Goal: Contribute content: Add original content to the website for others to see

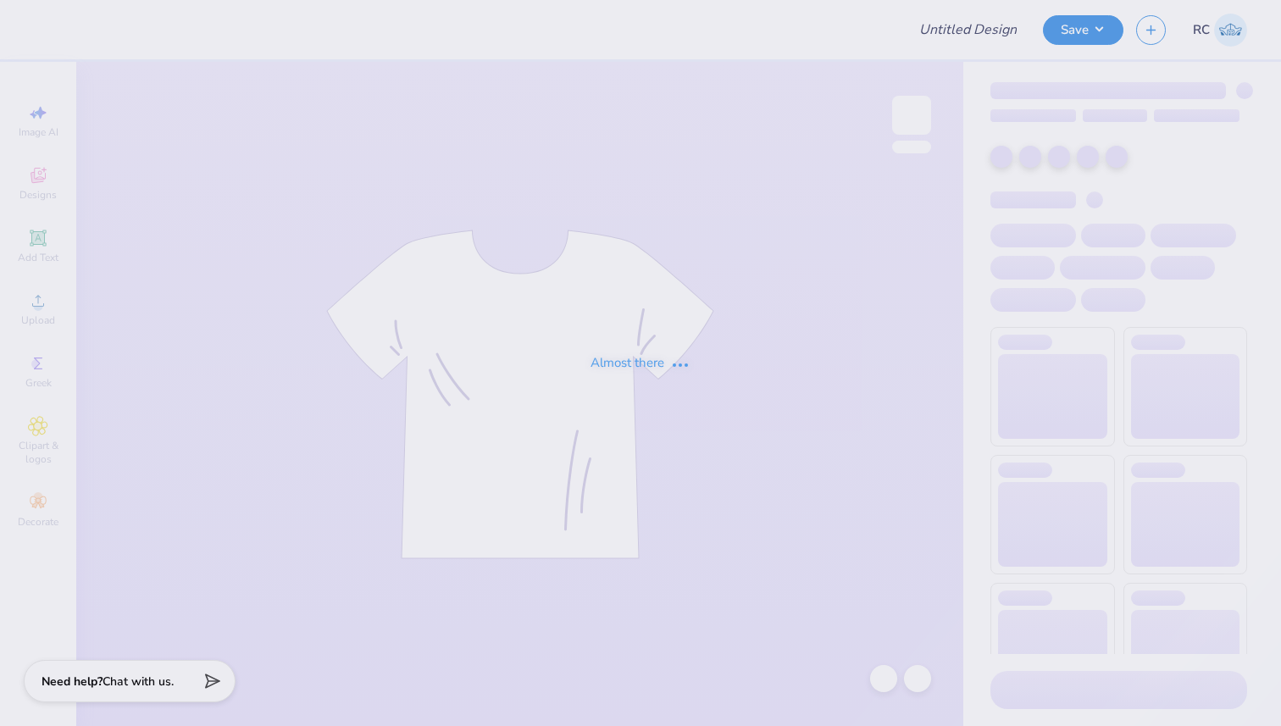
type input "Black Embroidery"
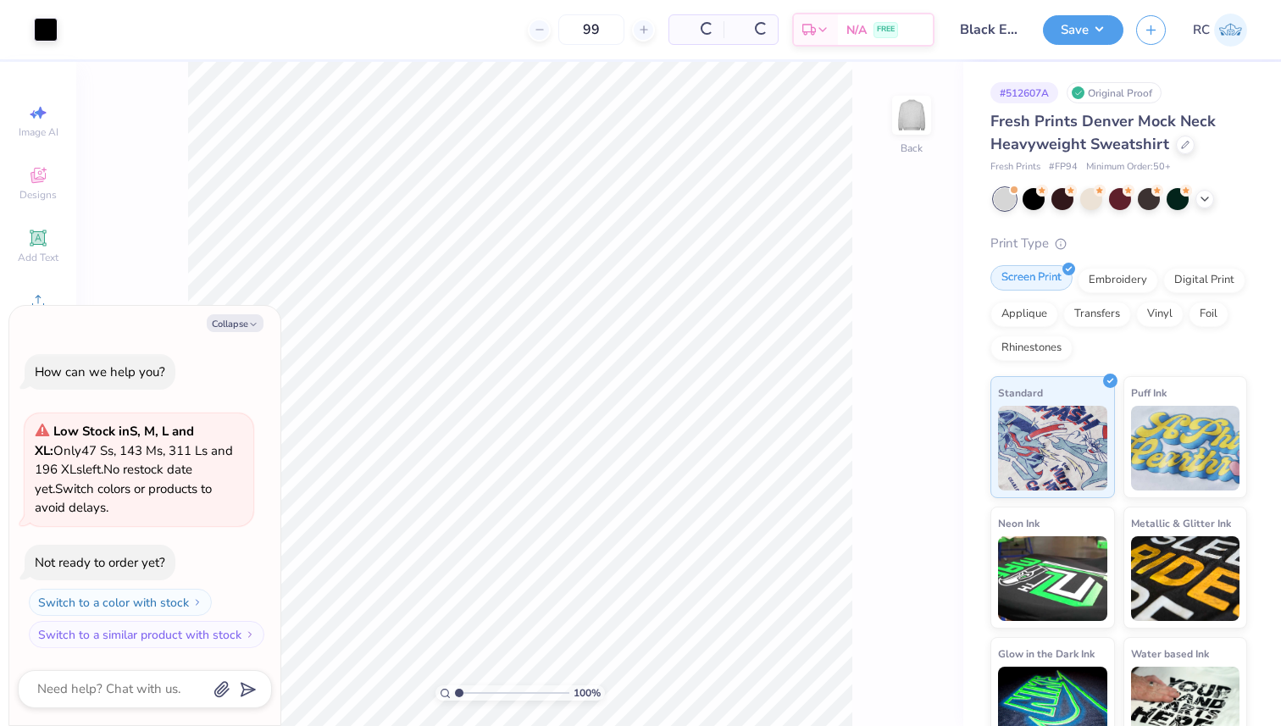
drag, startPoint x: 1099, startPoint y: 275, endPoint x: 1069, endPoint y: 282, distance: 31.2
click at [1099, 274] on div "Embroidery" at bounding box center [1117, 280] width 80 height 25
type textarea "x"
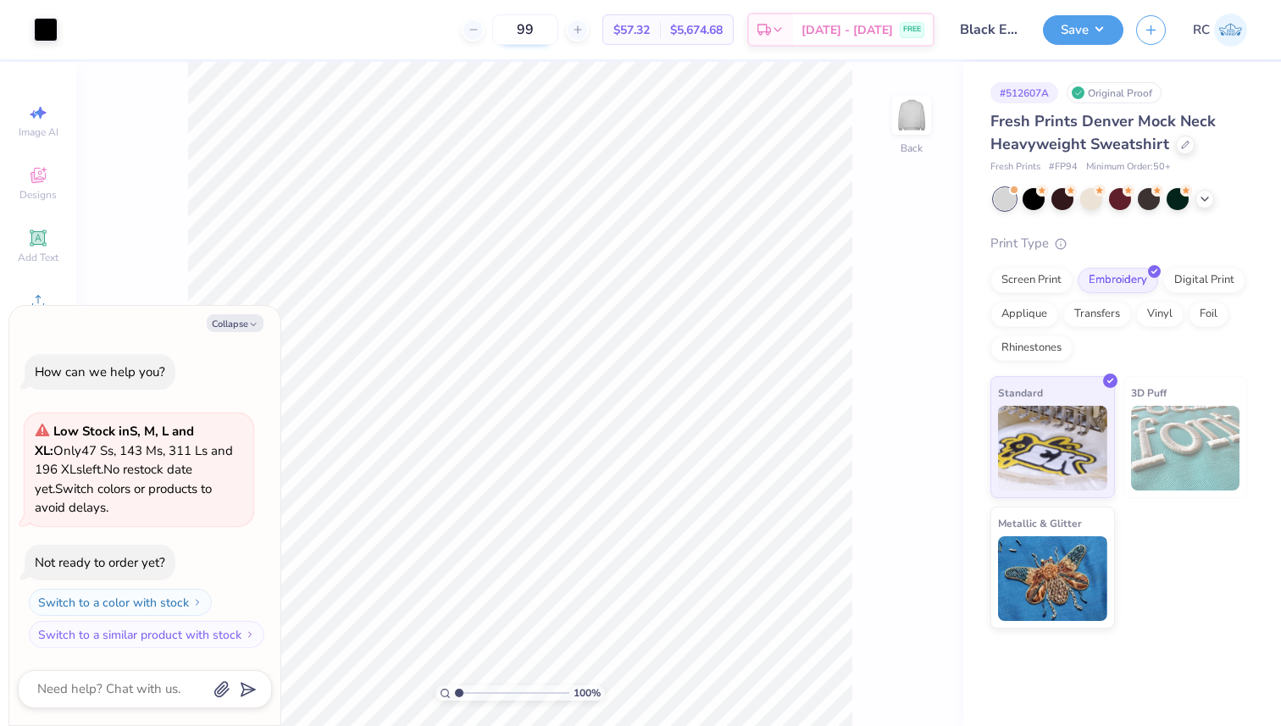
click at [548, 18] on input "99" at bounding box center [525, 29] width 66 height 30
type input "100"
click at [1084, 29] on button "Save" at bounding box center [1083, 28] width 80 height 30
type textarea "x"
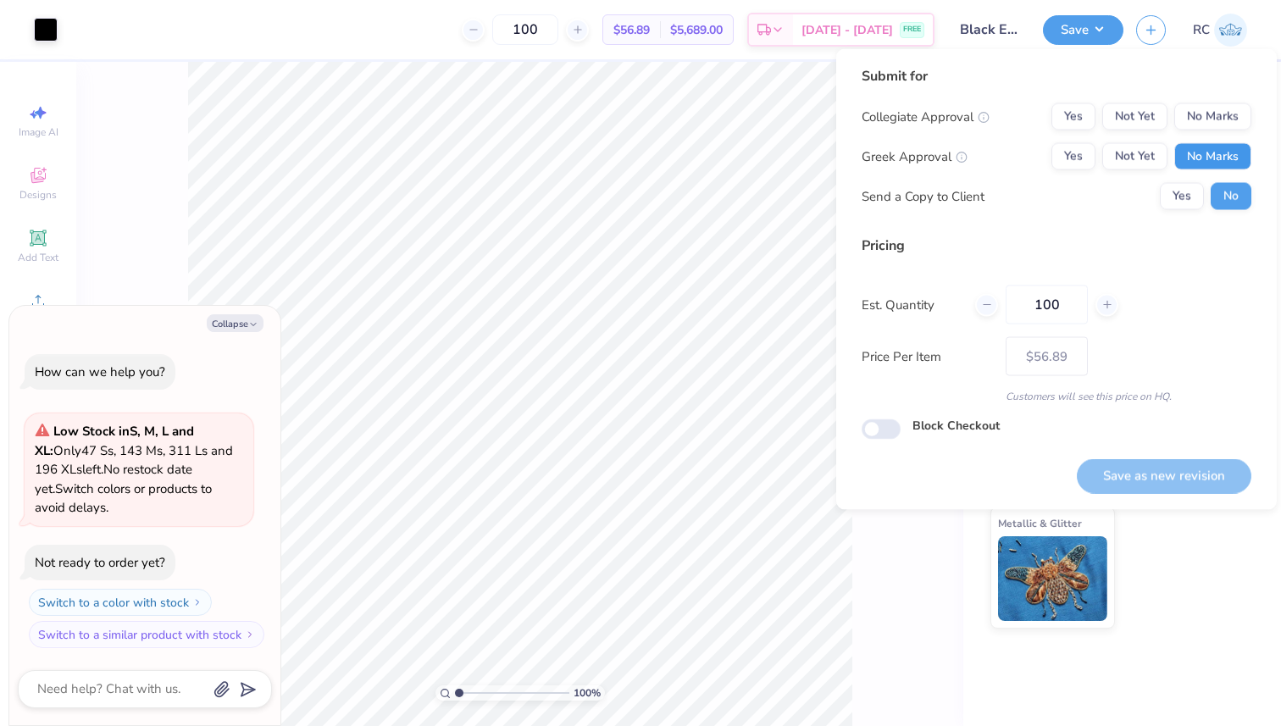
click at [1195, 155] on button "No Marks" at bounding box center [1212, 156] width 77 height 27
click at [1204, 120] on button "No Marks" at bounding box center [1212, 116] width 77 height 27
click at [1168, 475] on button "Save as new revision" at bounding box center [1164, 475] width 174 height 35
type input "$56.89"
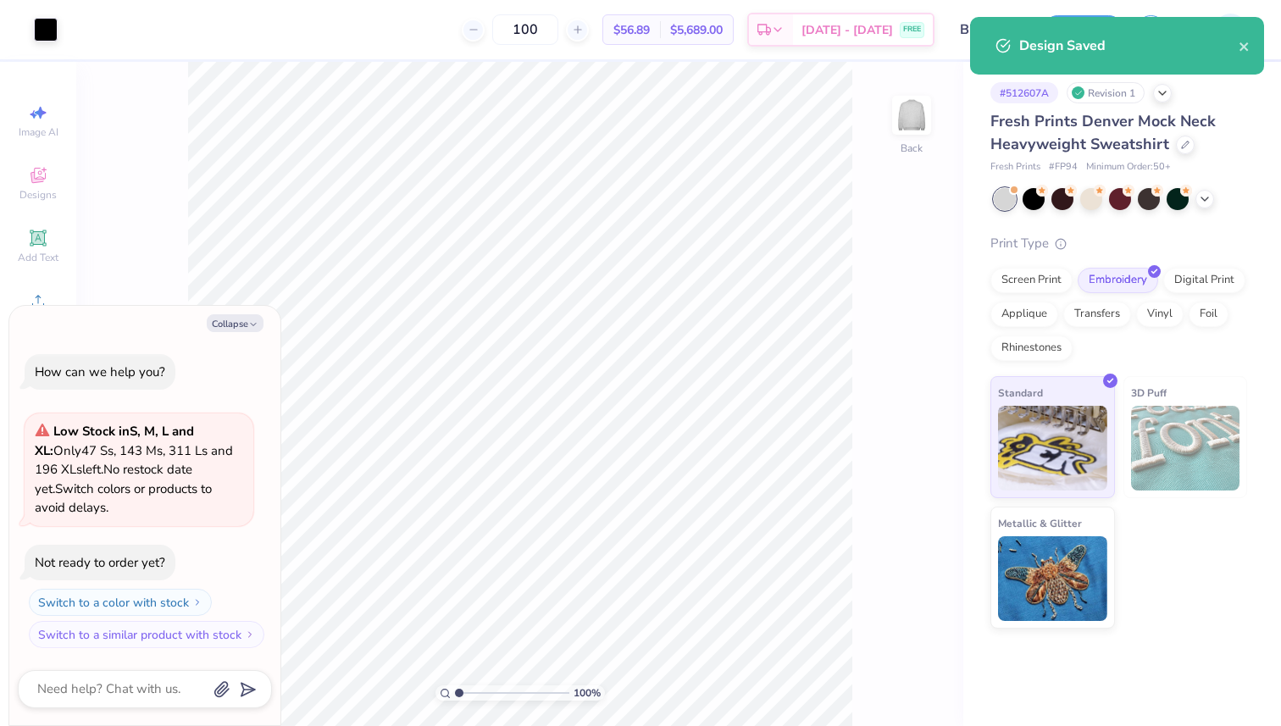
type textarea "x"
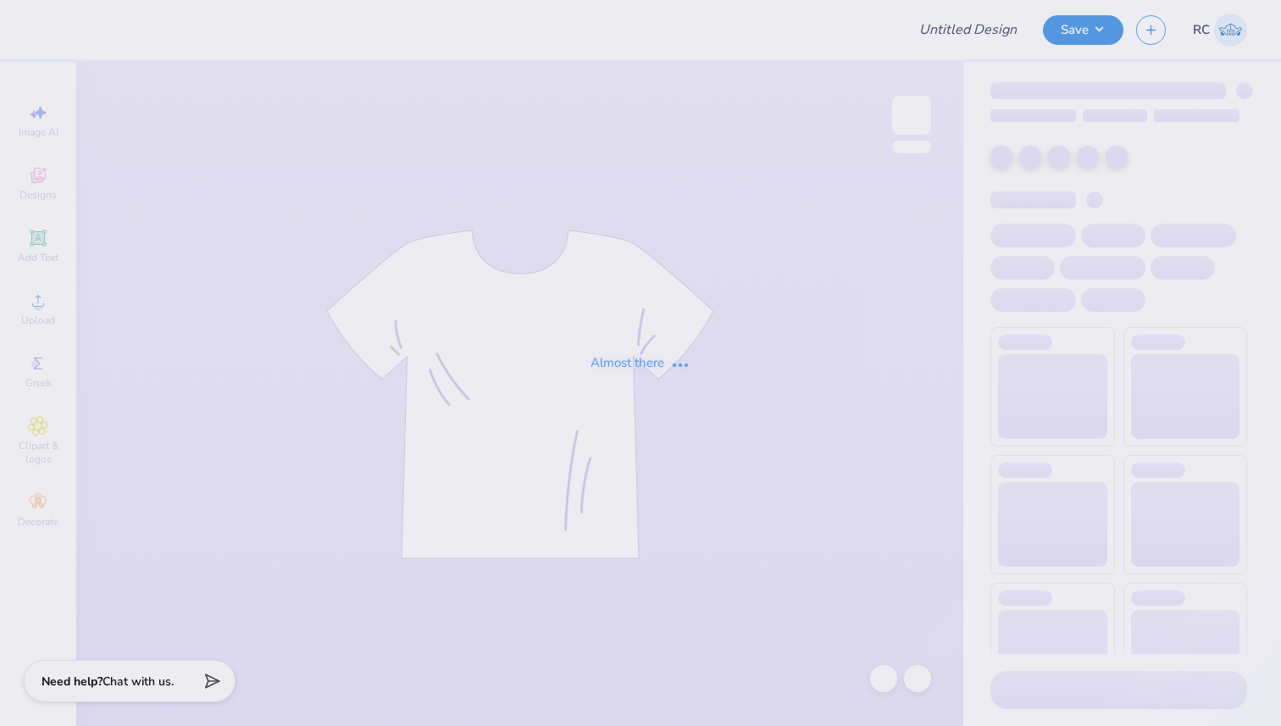
type input "Pink Embroidery"
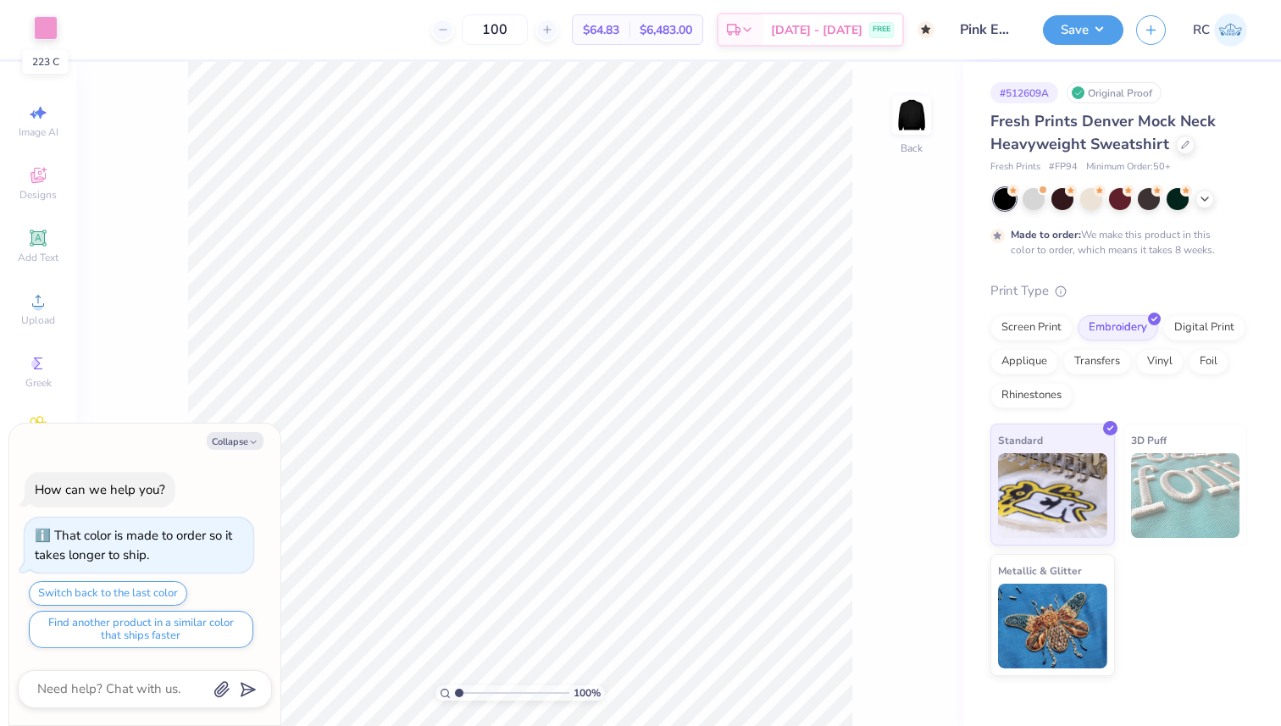
click at [54, 37] on div at bounding box center [46, 28] width 24 height 24
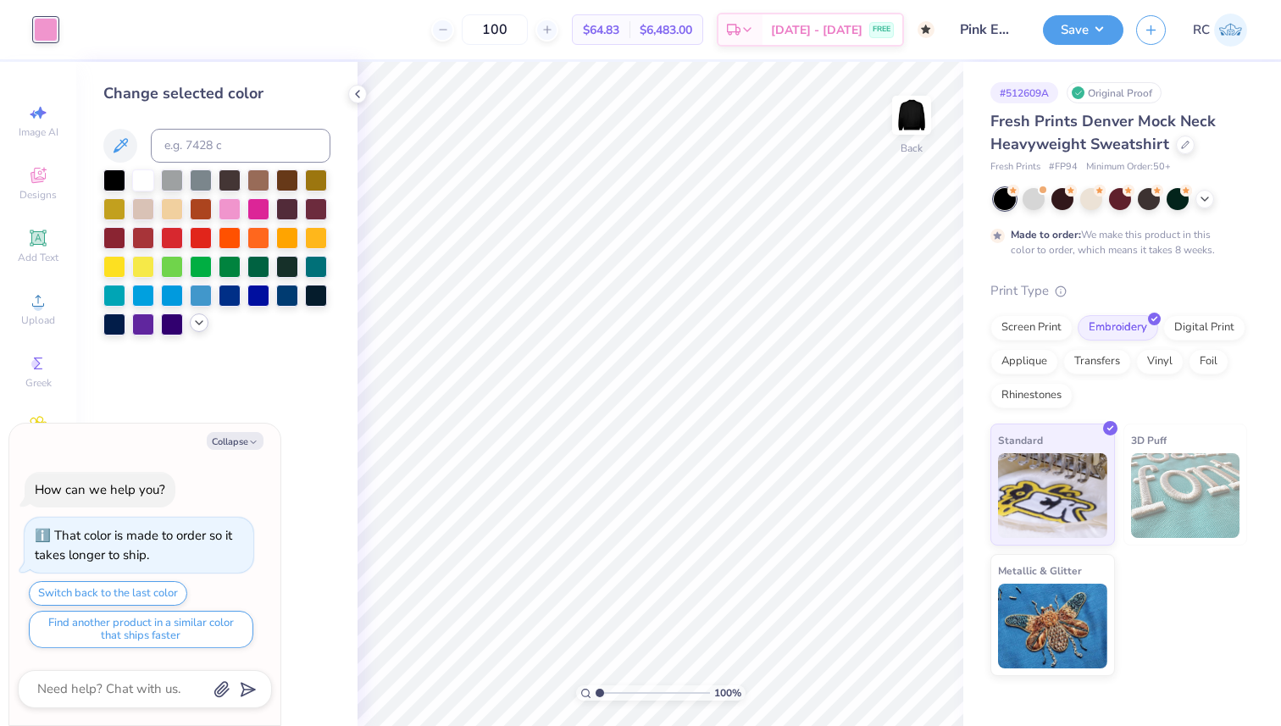
click at [201, 333] on div at bounding box center [216, 252] width 227 height 166
click at [209, 329] on div at bounding box center [216, 252] width 227 height 166
click at [194, 319] on icon at bounding box center [199, 323] width 14 height 14
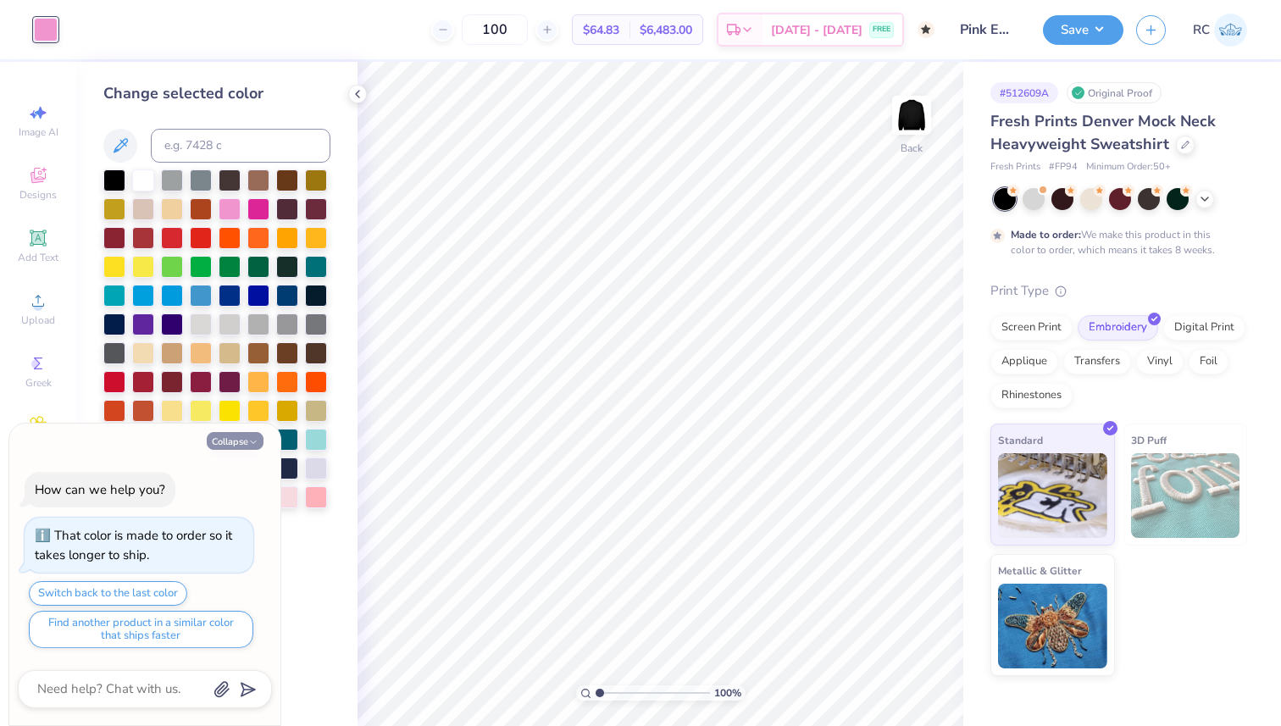
click at [249, 442] on icon "button" at bounding box center [253, 442] width 10 height 10
type textarea "x"
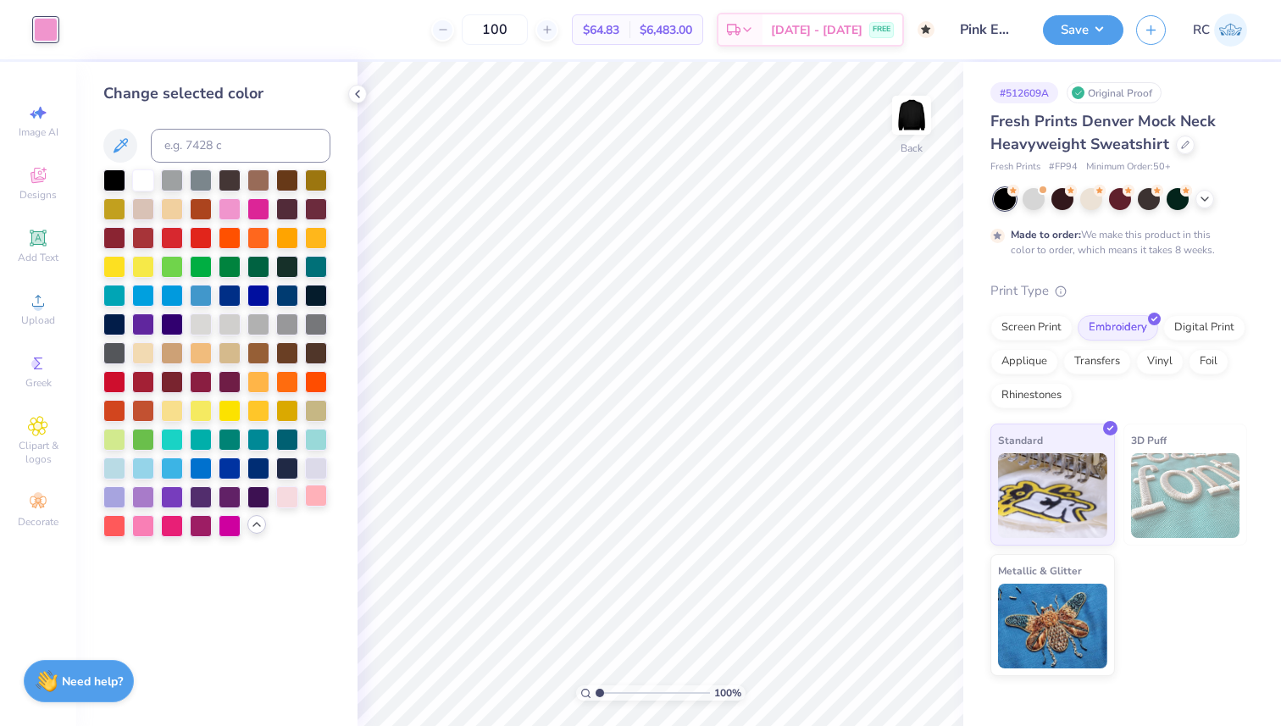
click at [310, 496] on div at bounding box center [316, 495] width 22 height 22
click at [291, 496] on div at bounding box center [287, 495] width 22 height 22
click at [315, 494] on div at bounding box center [316, 495] width 22 height 22
click at [143, 529] on div at bounding box center [143, 524] width 22 height 22
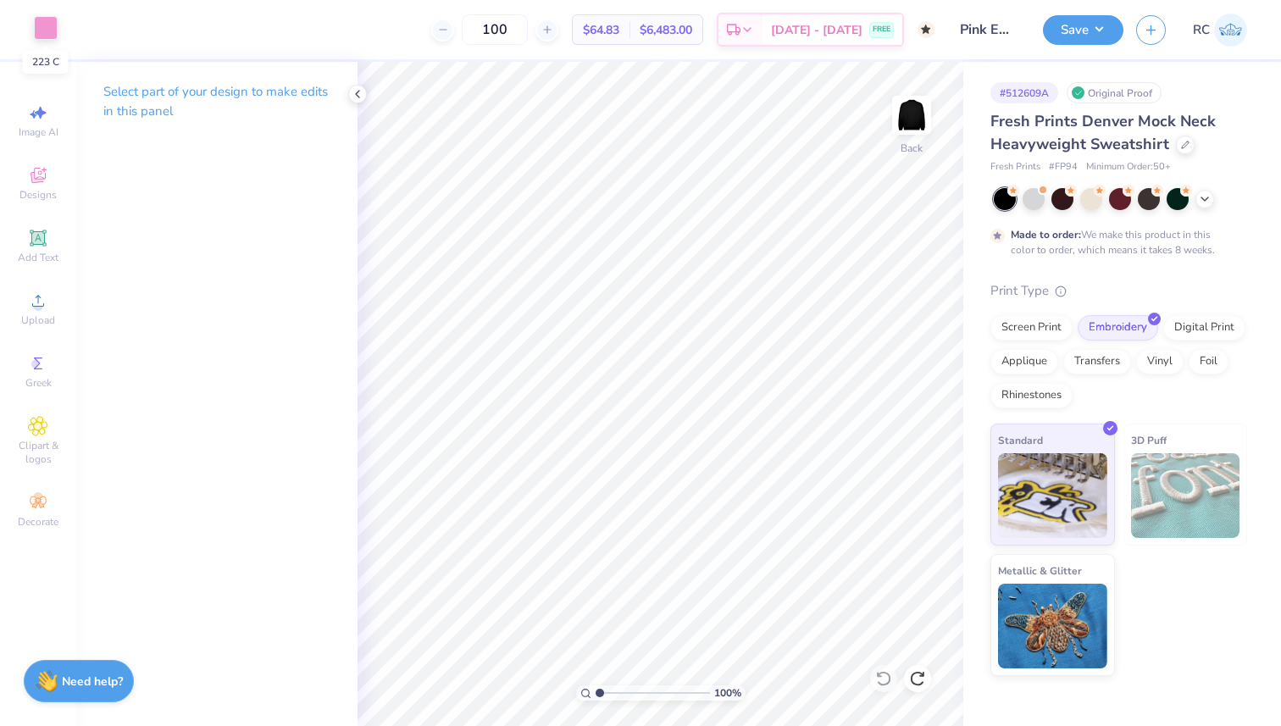
click at [41, 24] on div at bounding box center [46, 28] width 24 height 24
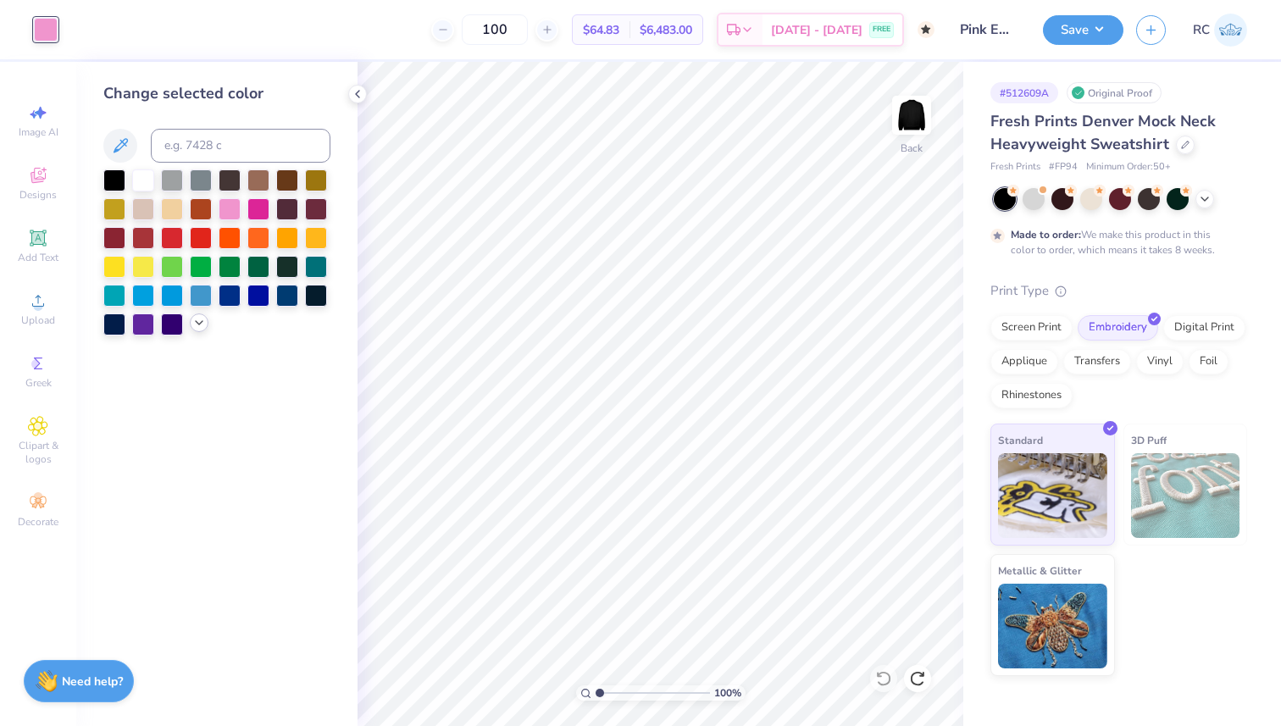
click at [194, 324] on icon at bounding box center [199, 323] width 14 height 14
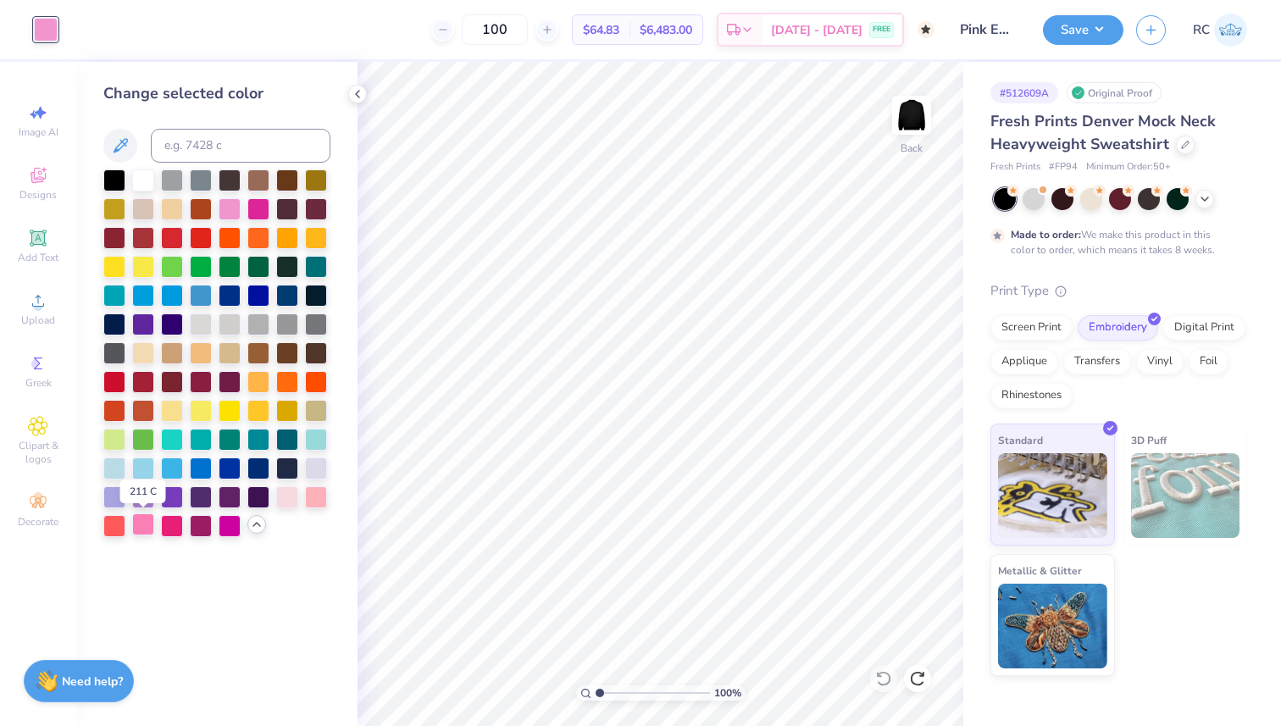
click at [147, 523] on div at bounding box center [143, 524] width 22 height 22
click at [311, 499] on div at bounding box center [316, 495] width 22 height 22
click at [289, 498] on div at bounding box center [287, 495] width 22 height 22
click at [318, 503] on div at bounding box center [316, 495] width 22 height 22
click at [295, 501] on div at bounding box center [287, 495] width 22 height 22
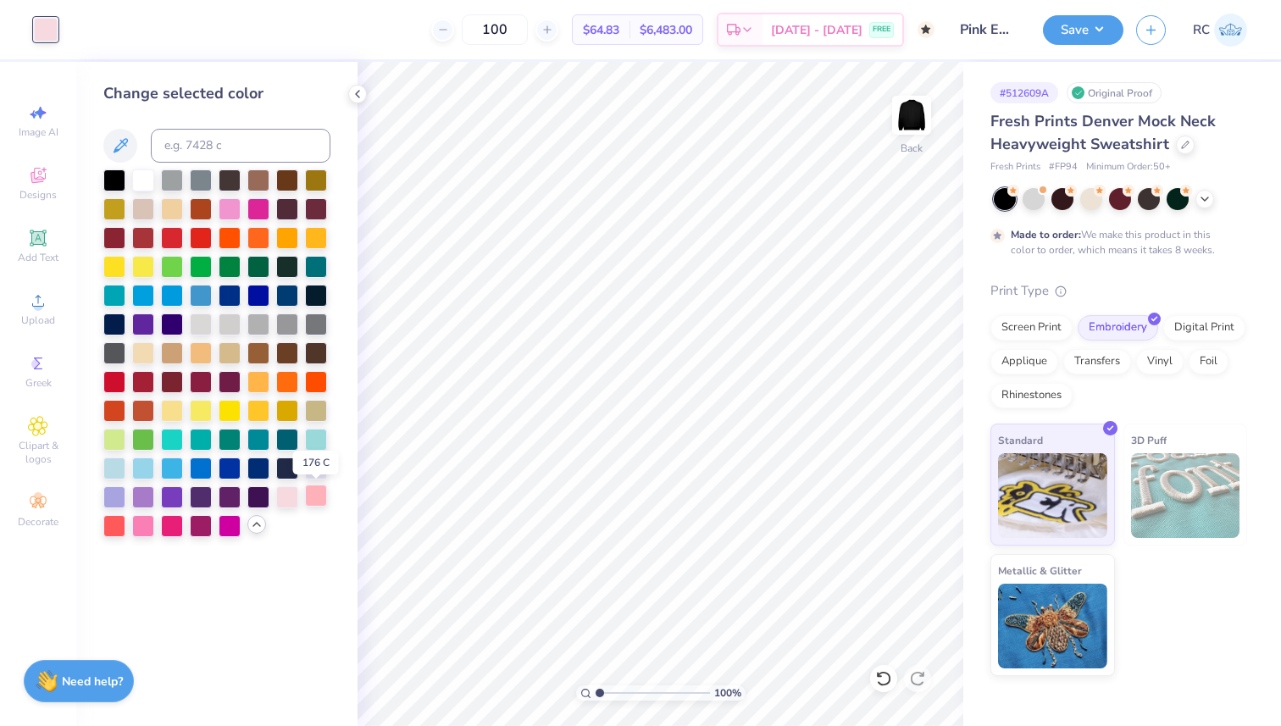
click at [313, 500] on div at bounding box center [316, 495] width 22 height 22
click at [291, 497] on div at bounding box center [287, 495] width 22 height 22
click at [288, 540] on div "Change selected color" at bounding box center [216, 394] width 281 height 664
click at [316, 498] on div at bounding box center [316, 495] width 22 height 22
click at [1091, 13] on button "Save" at bounding box center [1083, 28] width 80 height 30
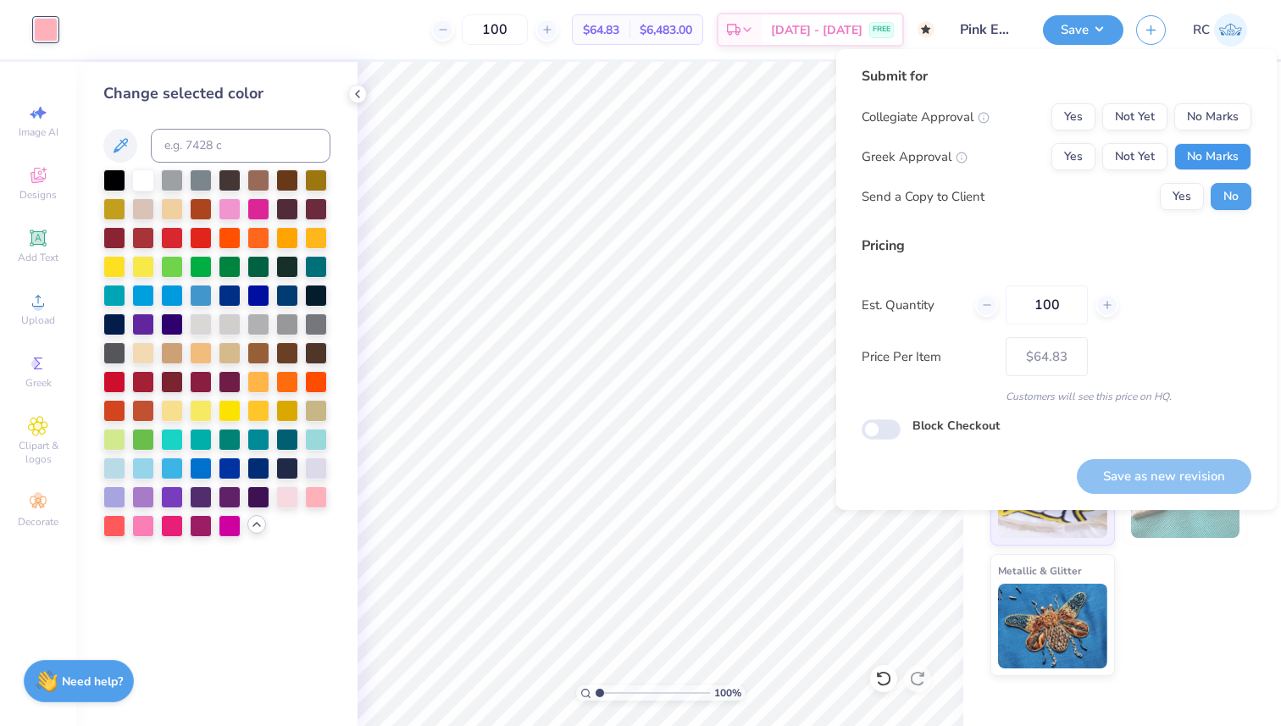
click at [1202, 152] on button "No Marks" at bounding box center [1212, 156] width 77 height 27
click at [1212, 116] on button "No Marks" at bounding box center [1212, 116] width 77 height 27
click at [1196, 198] on button "Yes" at bounding box center [1182, 196] width 44 height 27
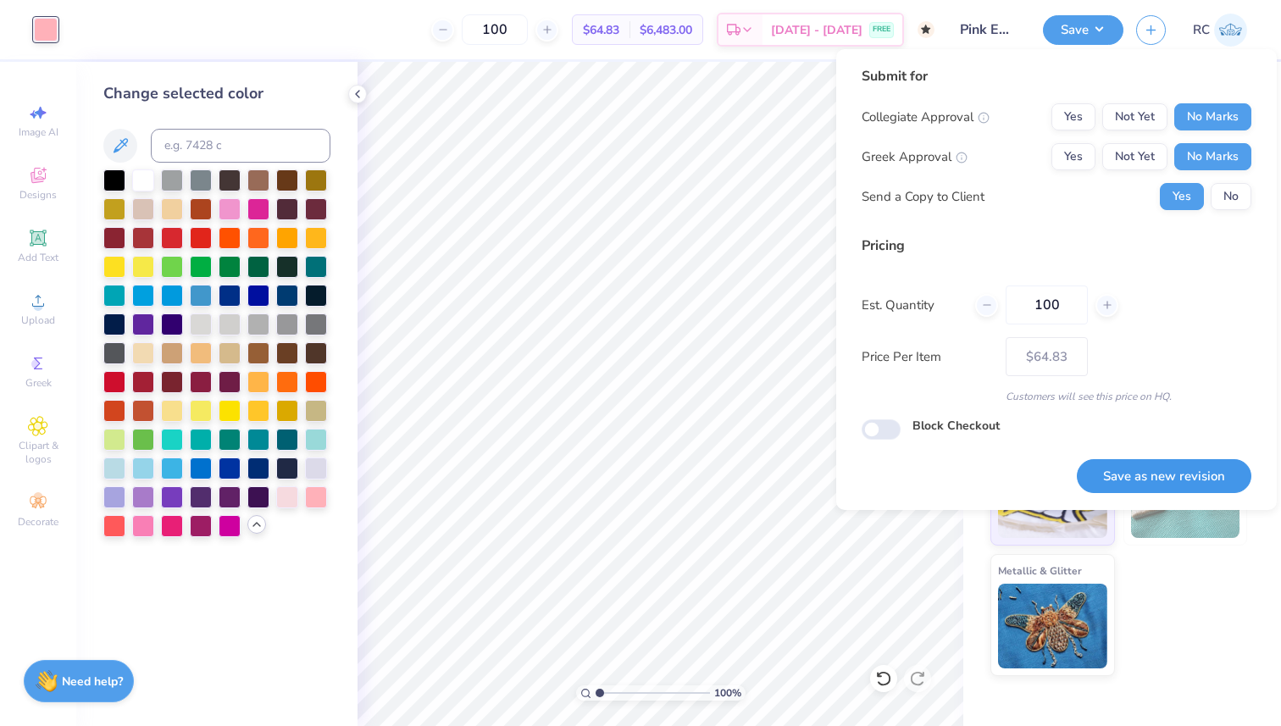
click at [1166, 479] on button "Save as new revision" at bounding box center [1164, 476] width 174 height 35
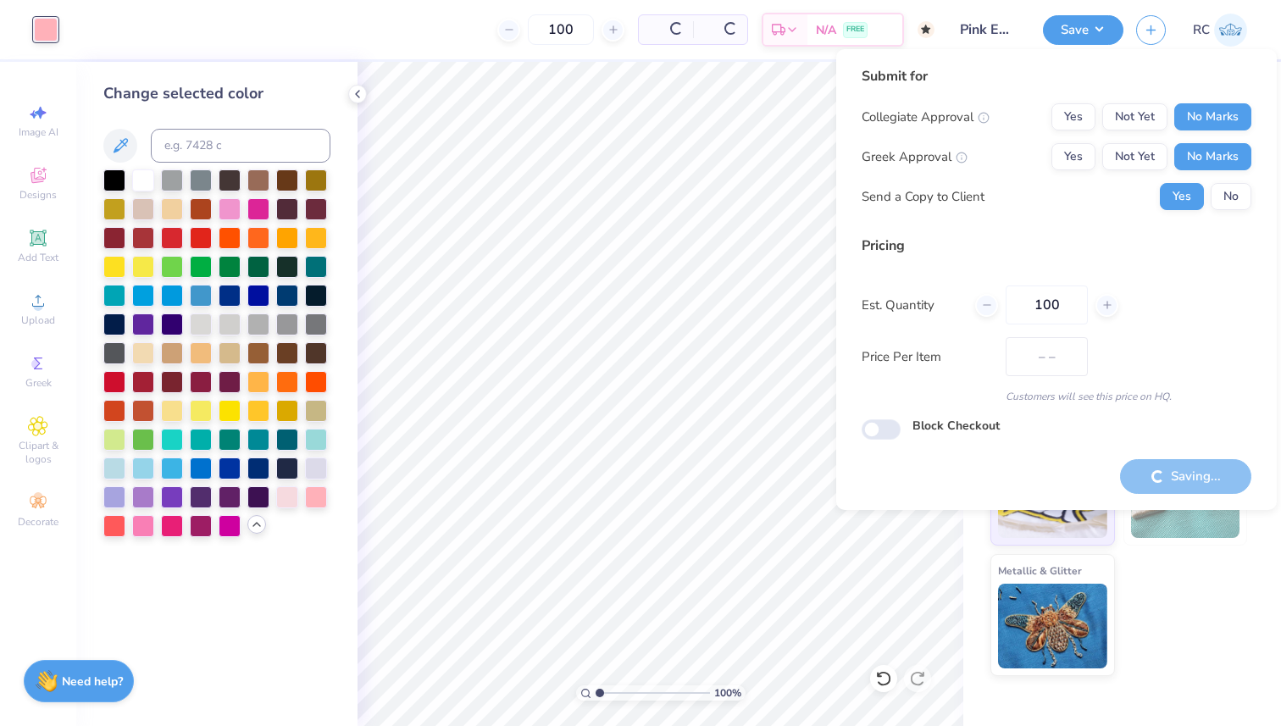
type input "$64.83"
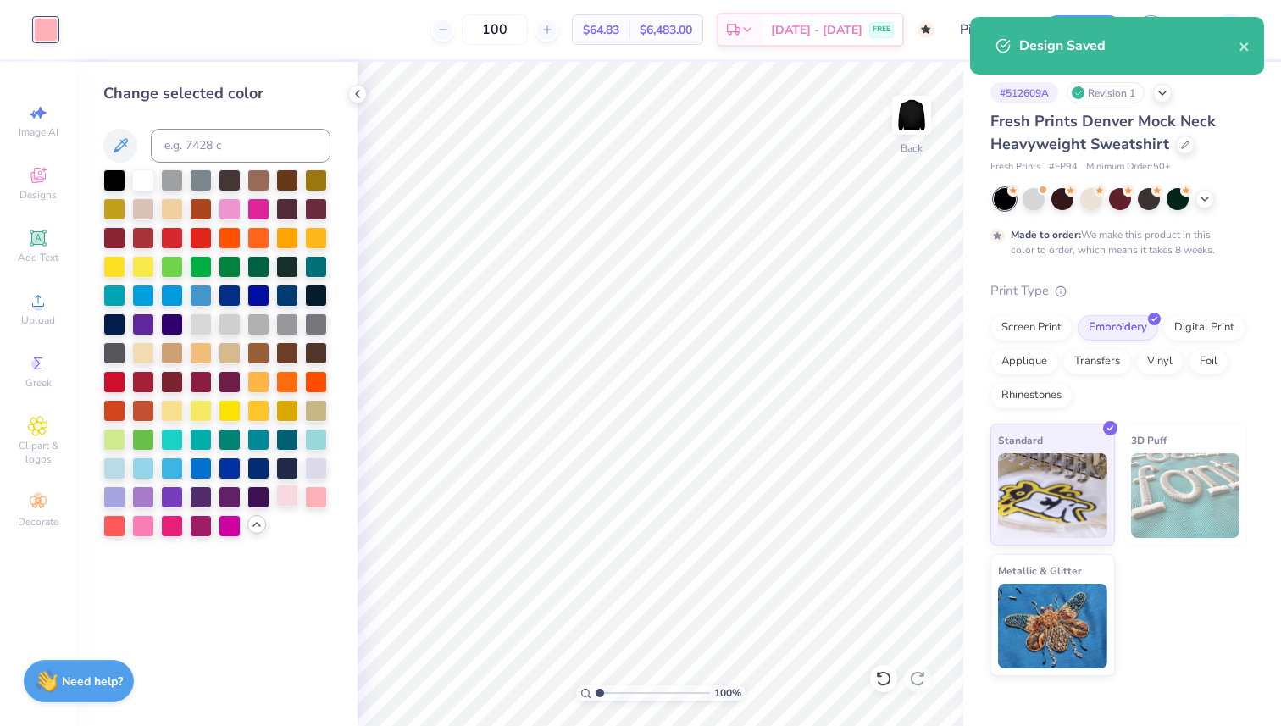
click at [287, 495] on div at bounding box center [287, 495] width 22 height 22
click at [999, 3] on div "Design Title Pink Embroidery" at bounding box center [988, 29] width 83 height 59
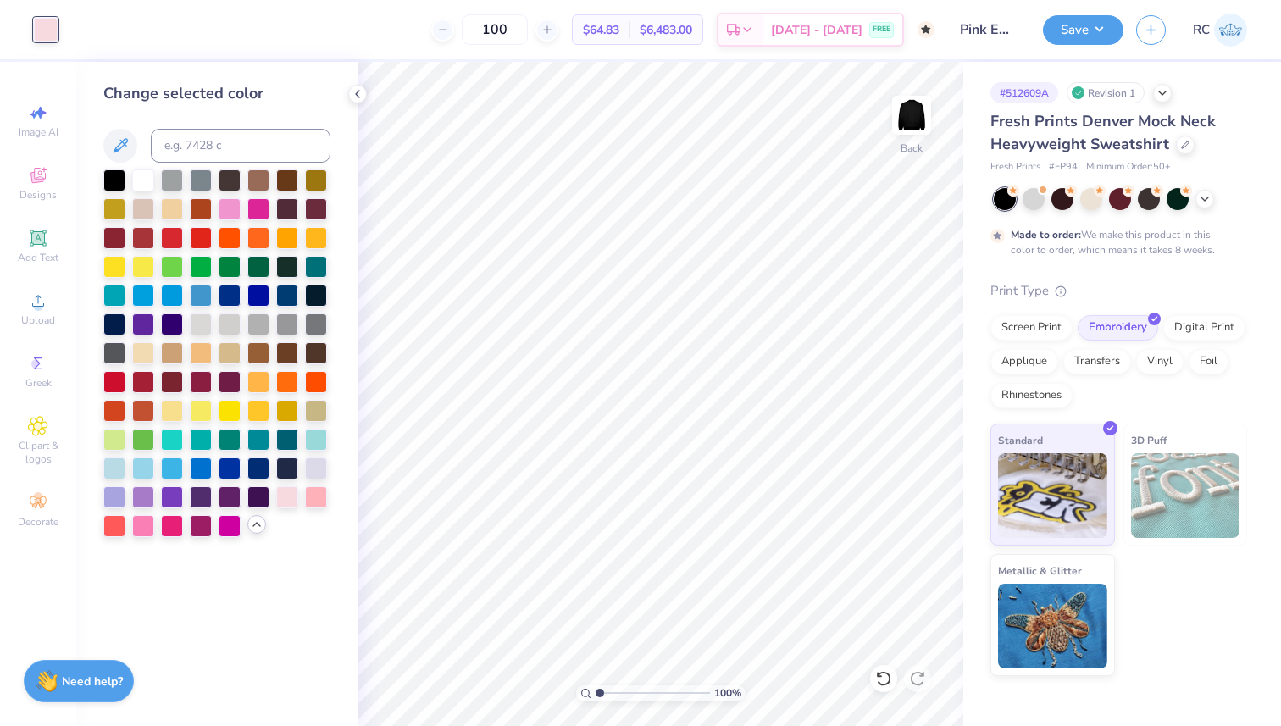
click at [1091, 37] on button "Save" at bounding box center [1083, 30] width 80 height 30
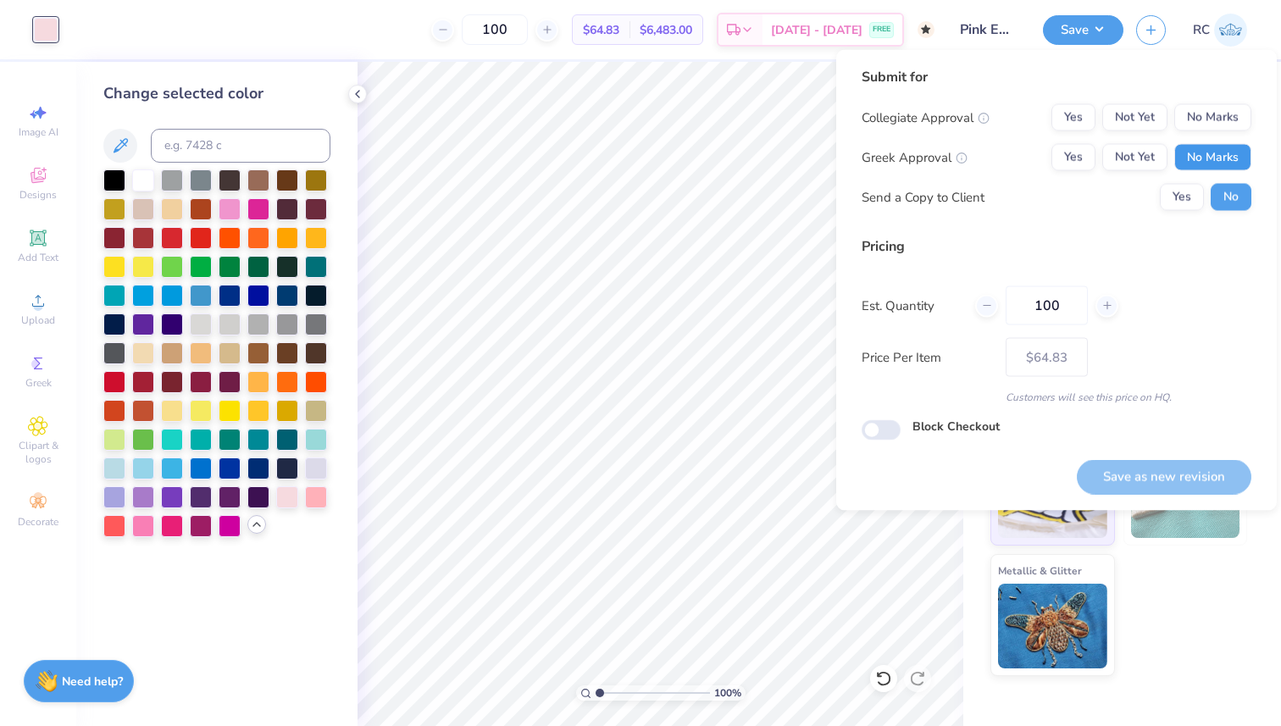
click at [1216, 166] on button "No Marks" at bounding box center [1212, 157] width 77 height 27
click at [1212, 113] on button "No Marks" at bounding box center [1212, 117] width 77 height 27
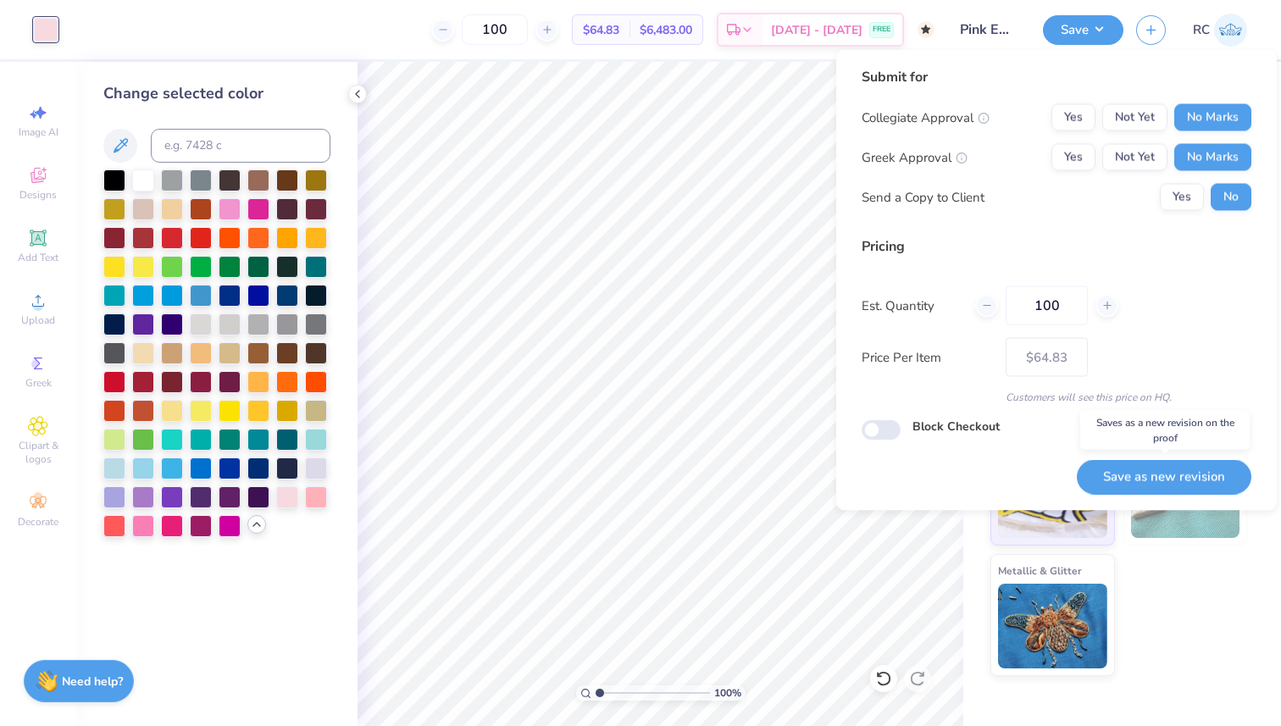
drag, startPoint x: 1157, startPoint y: 482, endPoint x: 1143, endPoint y: 483, distance: 14.4
click at [1157, 481] on button "Save as new revision" at bounding box center [1164, 476] width 174 height 35
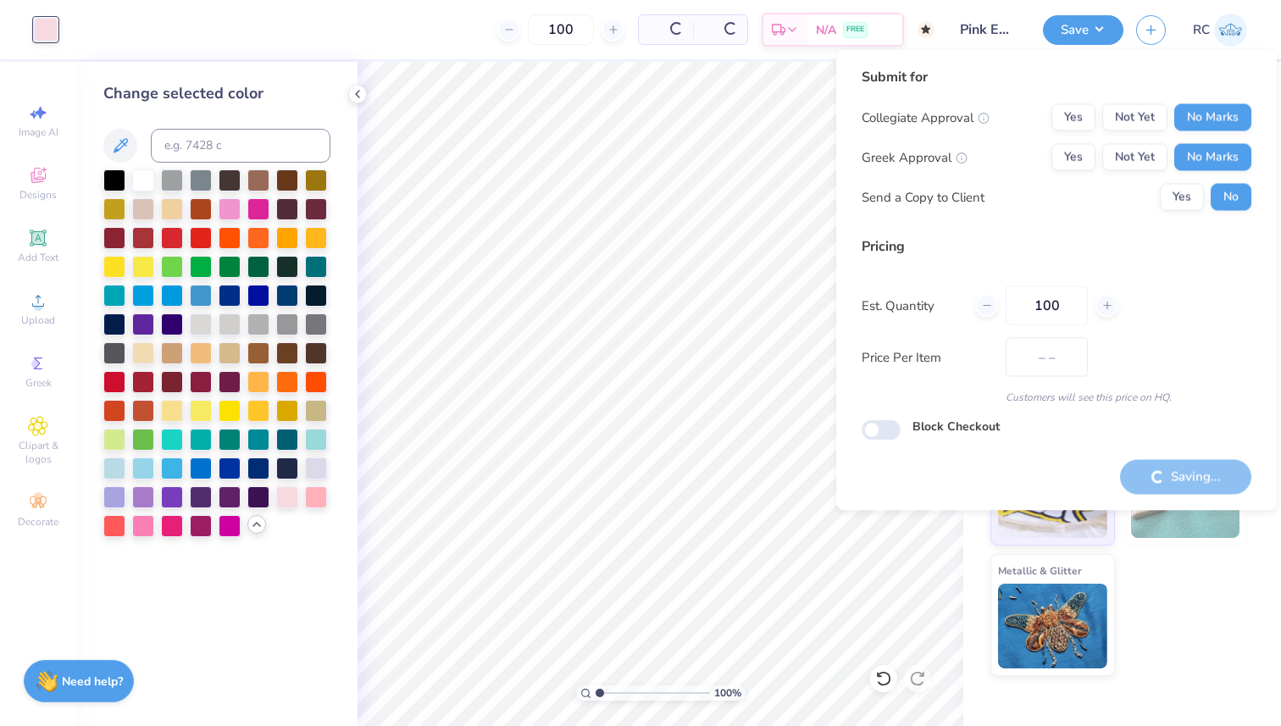
type input "$64.83"
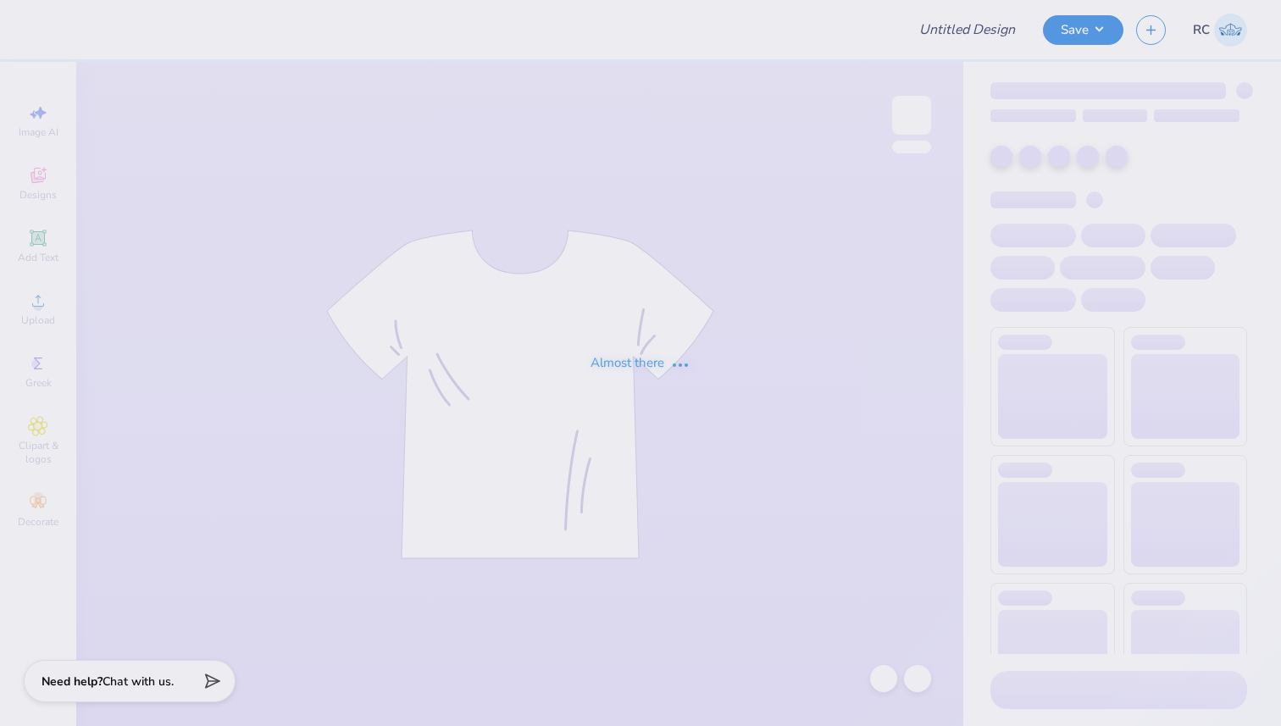
type input "Pink Embroidery"
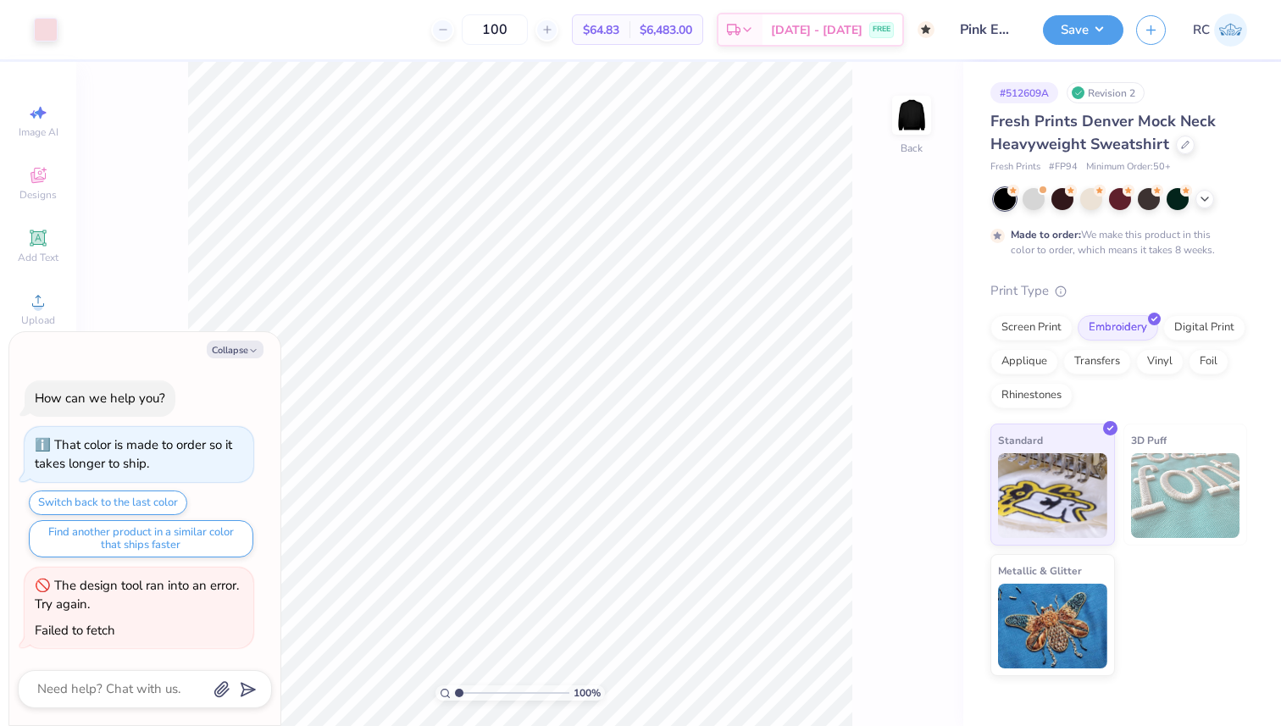
type textarea "x"
click at [875, 325] on input "5.98" at bounding box center [900, 330] width 61 height 24
type input "5.5"
type textarea "x"
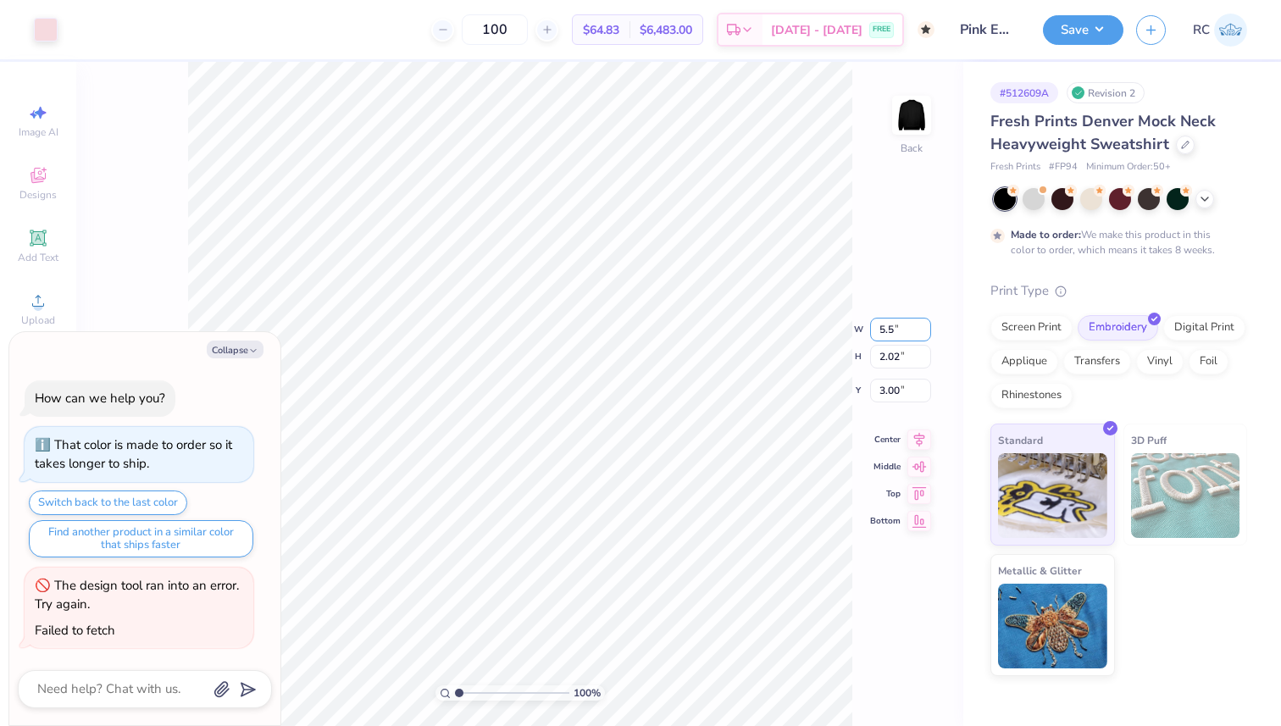
type input "5.50"
type input "1.86"
type input "3.08"
type textarea "x"
click at [883, 377] on input "3.08" at bounding box center [900, 377] width 61 height 24
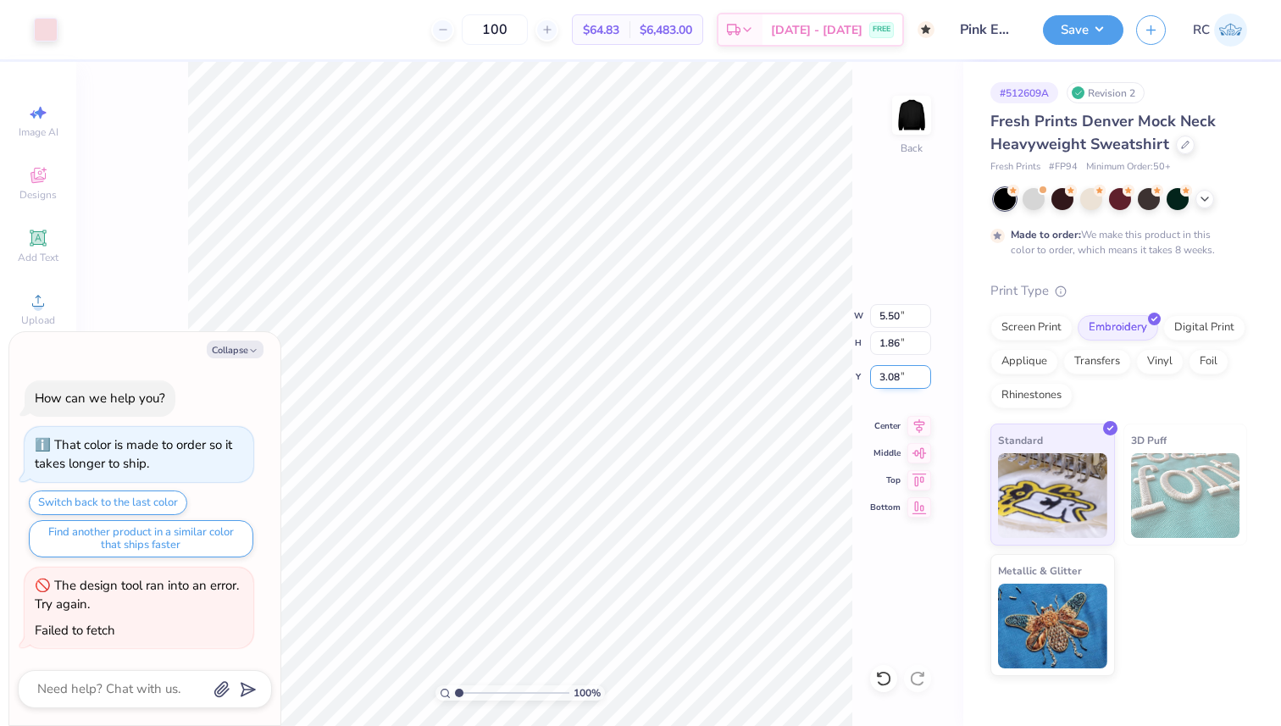
click at [883, 377] on input "3.08" at bounding box center [900, 377] width 61 height 24
type input "3"
type textarea "x"
type input "3.00"
click at [922, 424] on icon at bounding box center [919, 423] width 24 height 20
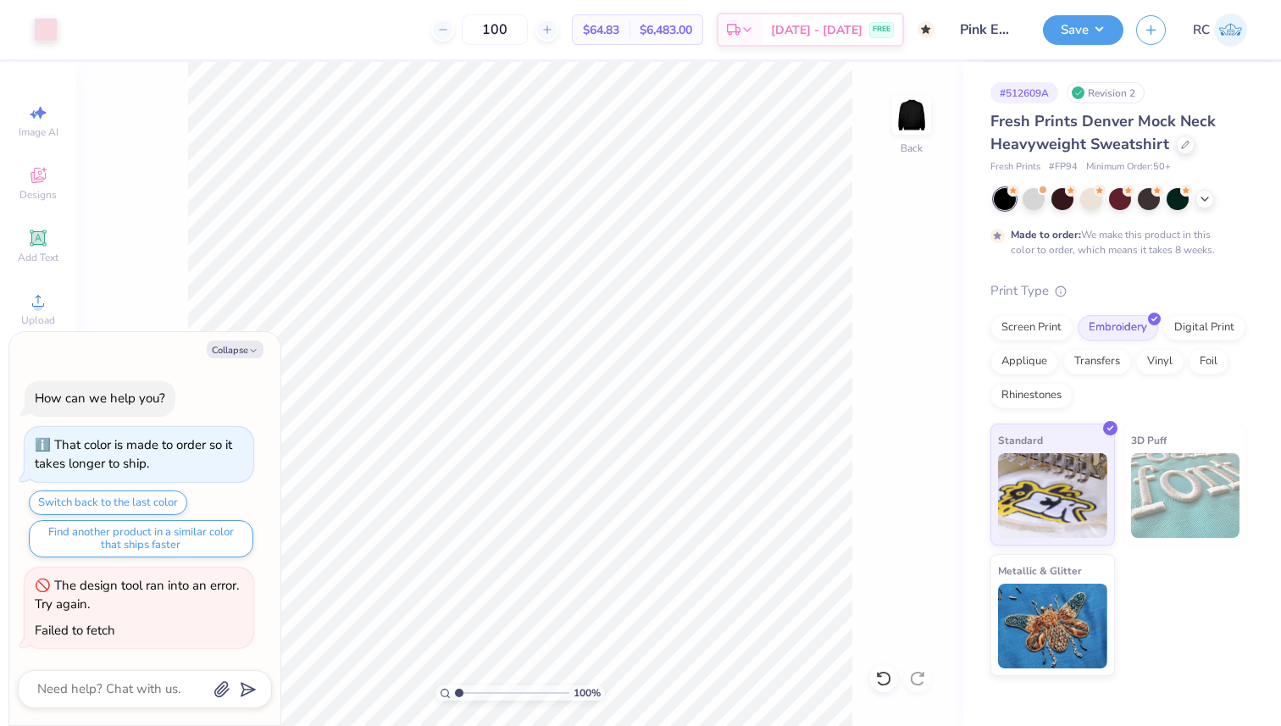
type textarea "x"
click at [883, 320] on input "5.50" at bounding box center [900, 316] width 61 height 24
drag, startPoint x: 883, startPoint y: 320, endPoint x: 898, endPoint y: 324, distance: 15.0
click at [883, 319] on input "5.50" at bounding box center [900, 316] width 61 height 24
type input "5"
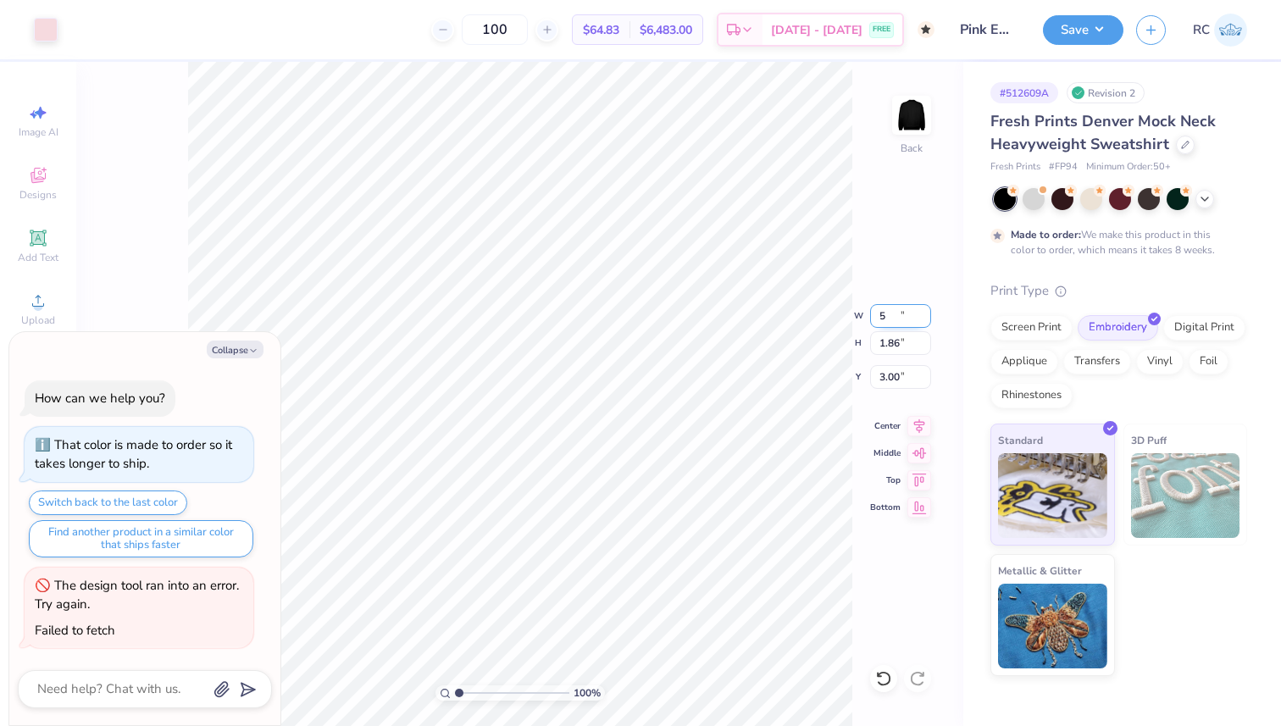
type textarea "x"
type input "5.00"
type input "1.69"
type input "3.08"
type textarea "x"
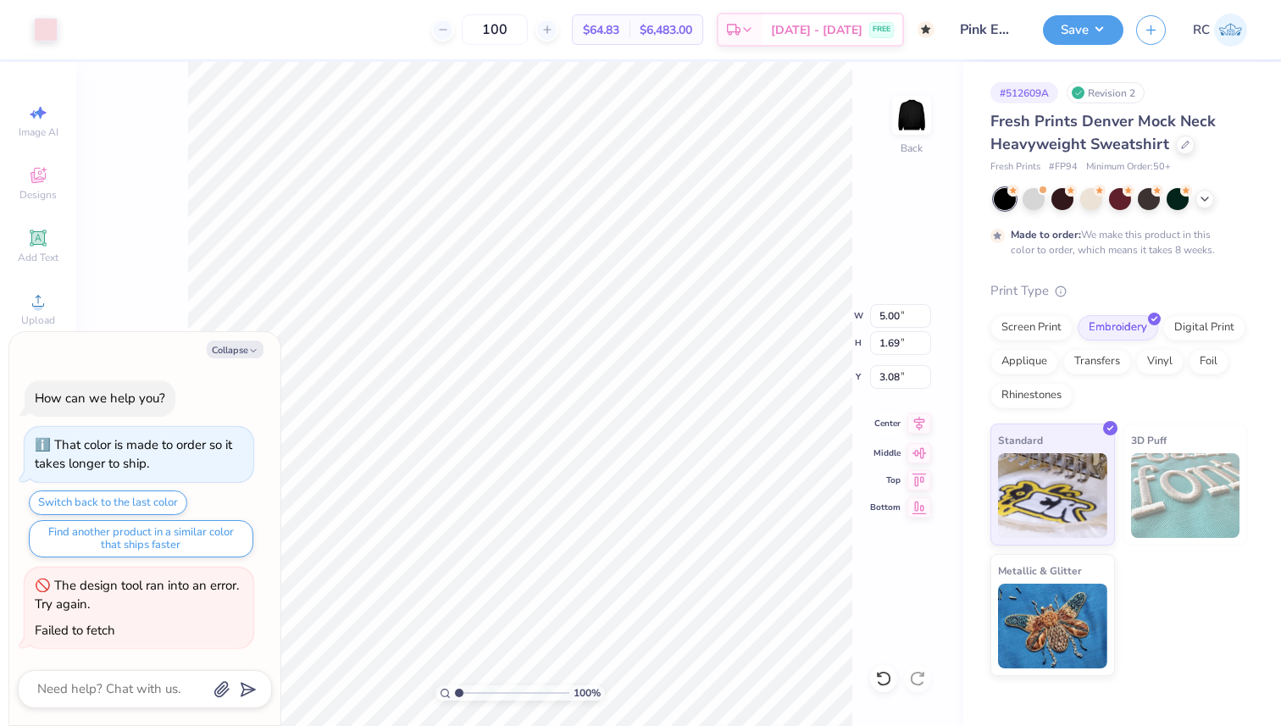
click at [919, 429] on icon at bounding box center [919, 423] width 24 height 20
click at [893, 379] on input "3.08" at bounding box center [900, 377] width 61 height 24
type input "3"
type textarea "x"
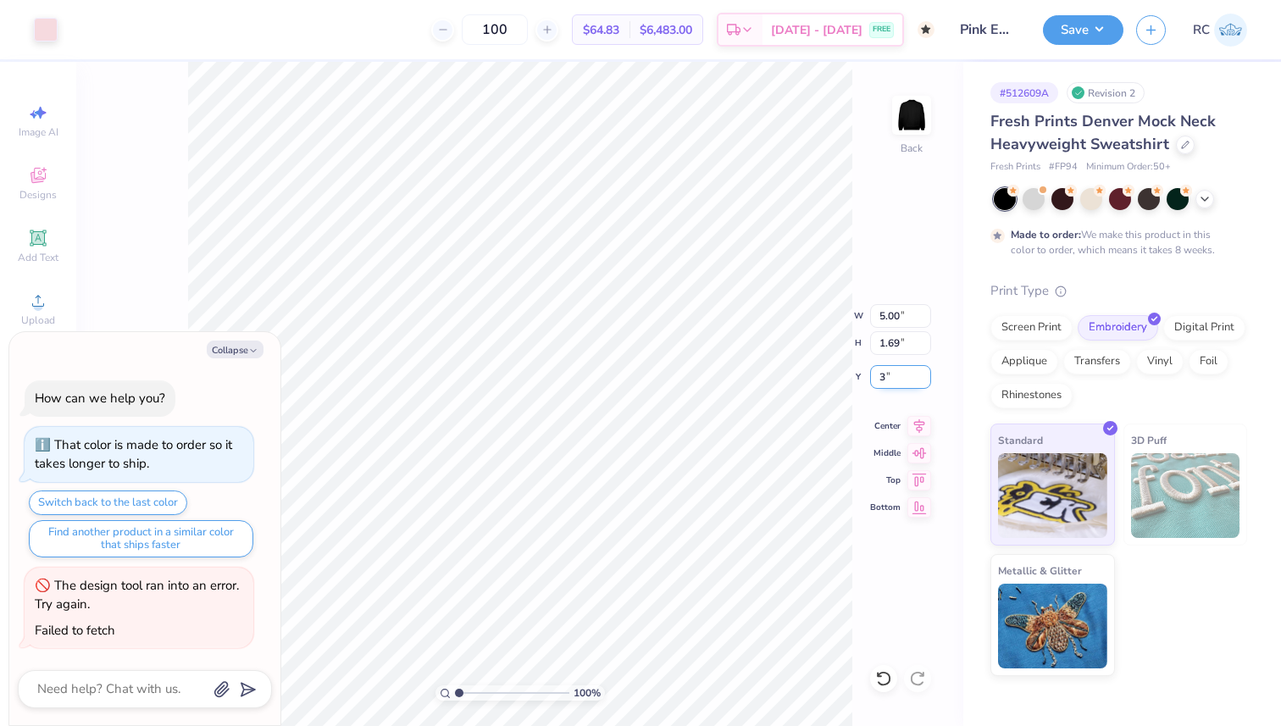
type input "3.00"
click at [241, 355] on button "Collapse" at bounding box center [235, 349] width 57 height 18
type textarea "x"
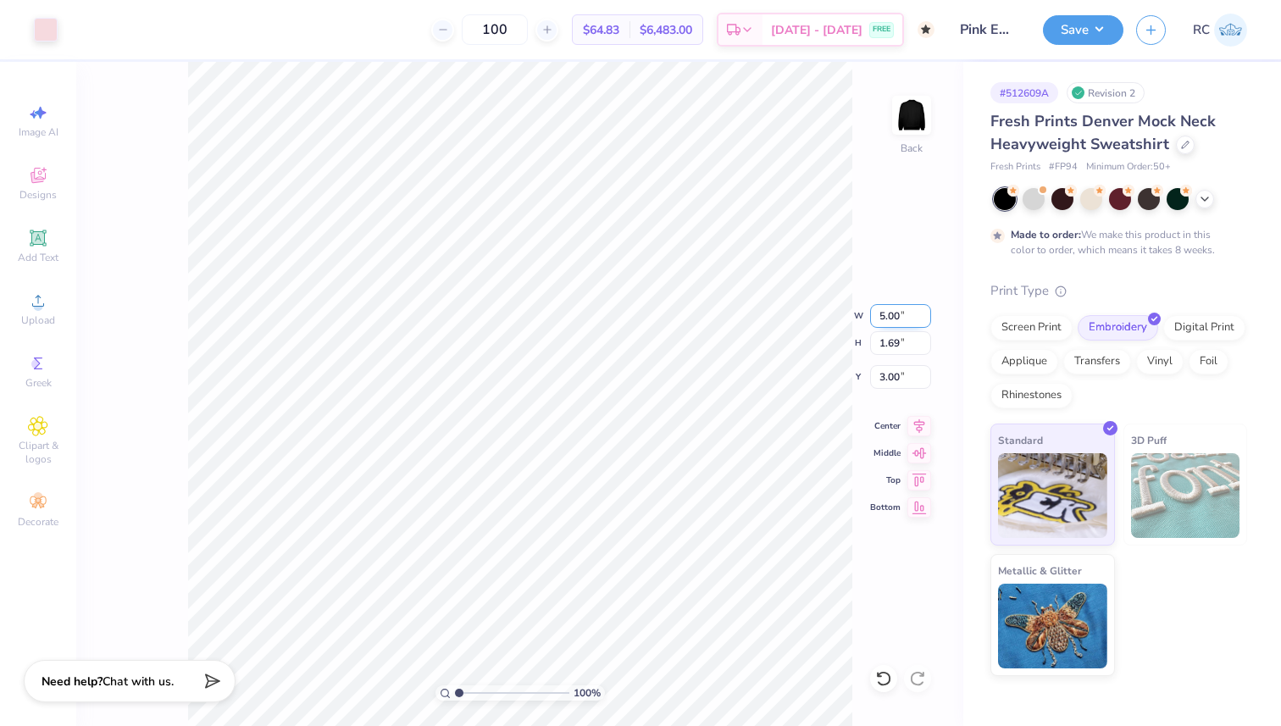
click at [878, 317] on input "5.00" at bounding box center [900, 316] width 61 height 24
type input "5.50"
type input "1.86"
type input "2.92"
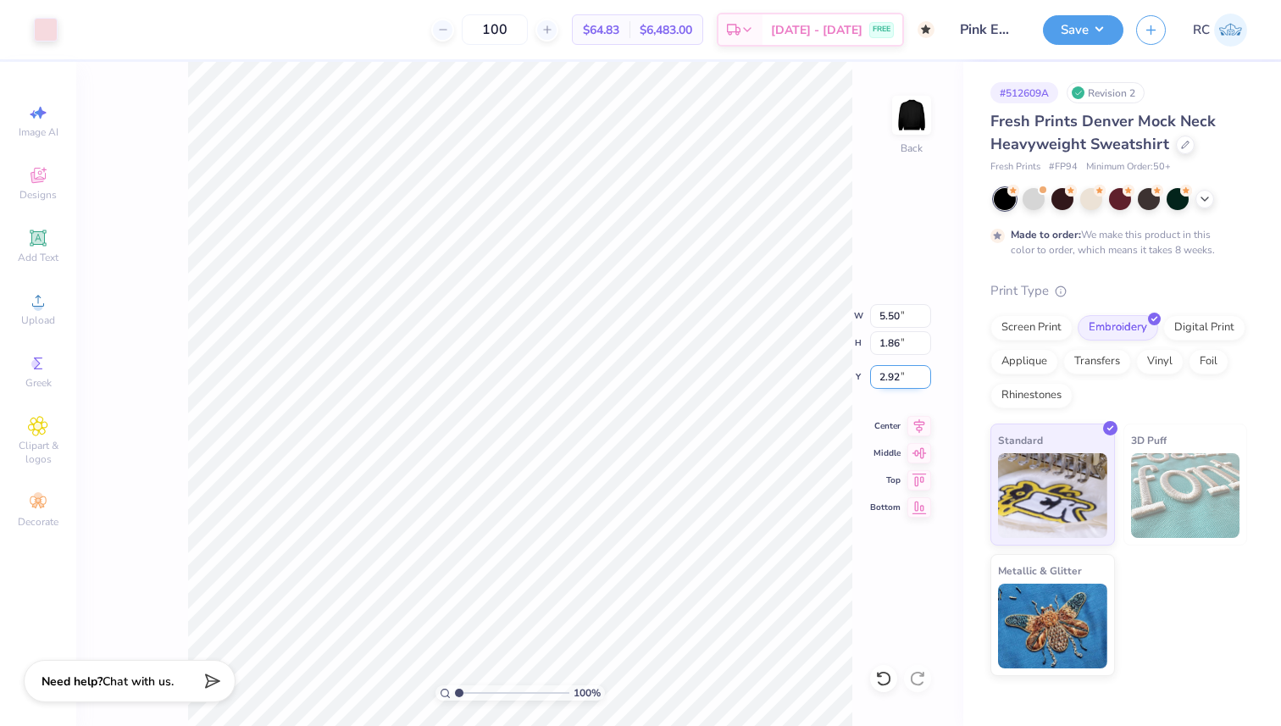
click at [897, 378] on input "2.92" at bounding box center [900, 377] width 61 height 24
click at [890, 376] on input "2.92" at bounding box center [900, 377] width 61 height 24
type input "3.00"
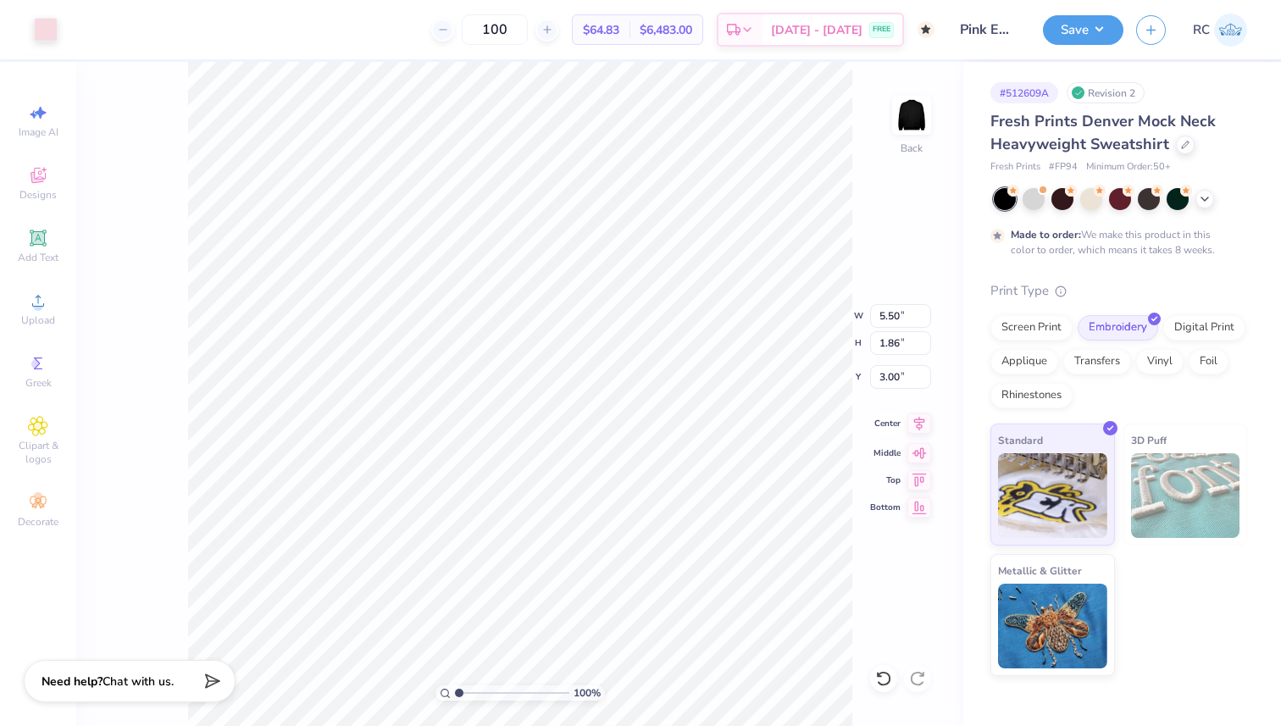
click at [921, 416] on icon at bounding box center [919, 423] width 24 height 20
click at [1080, 15] on button "Save" at bounding box center [1083, 28] width 80 height 30
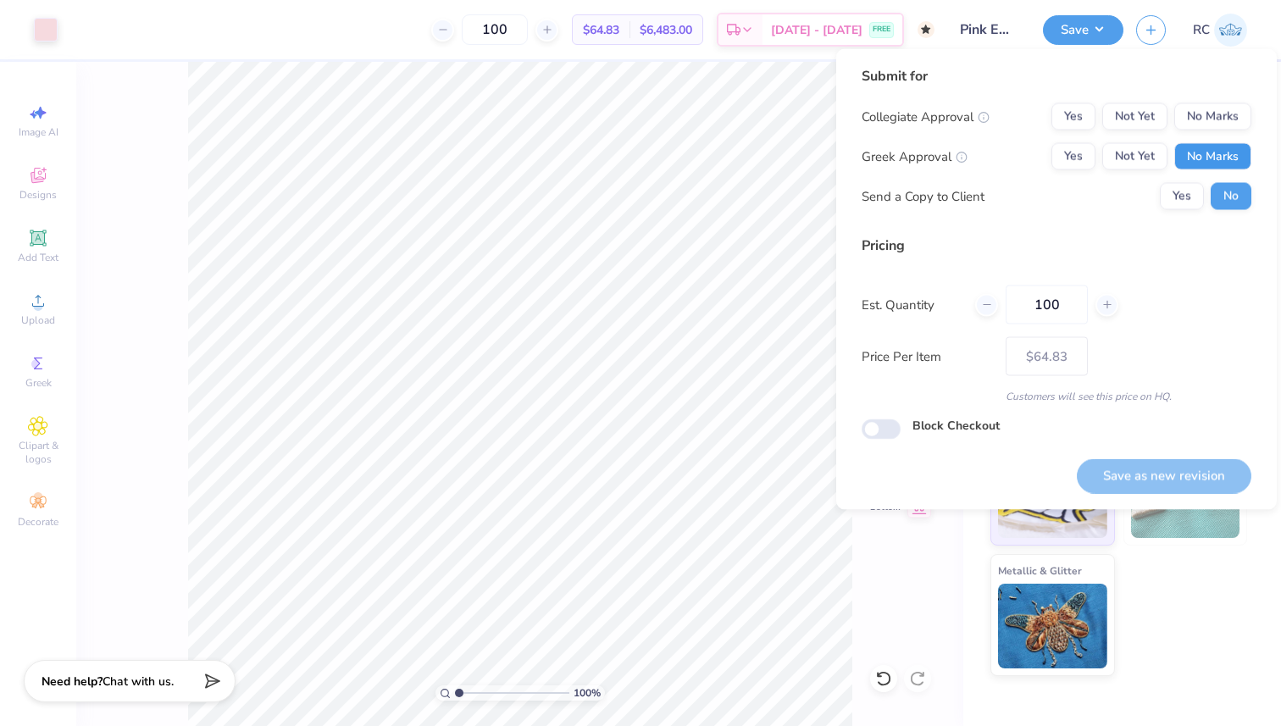
click at [1216, 152] on button "No Marks" at bounding box center [1212, 156] width 77 height 27
click at [1204, 101] on div "Submit for Collegiate Approval Yes Not Yet No Marks Greek Approval Yes Not Yet …" at bounding box center [1056, 144] width 390 height 157
click at [1152, 468] on div "Save as new revision" at bounding box center [1164, 475] width 174 height 35
click at [1202, 111] on button "No Marks" at bounding box center [1212, 116] width 77 height 27
click at [1178, 478] on button "Save as new revision" at bounding box center [1164, 475] width 174 height 35
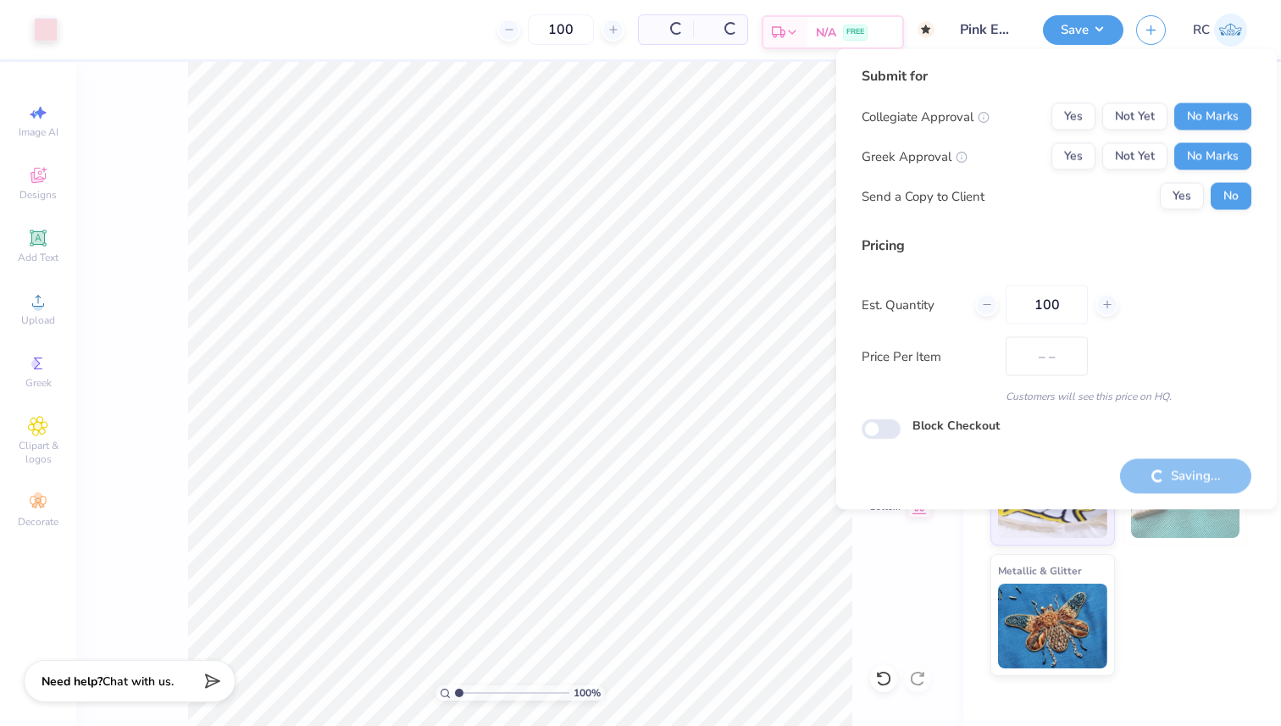
type input "$64.83"
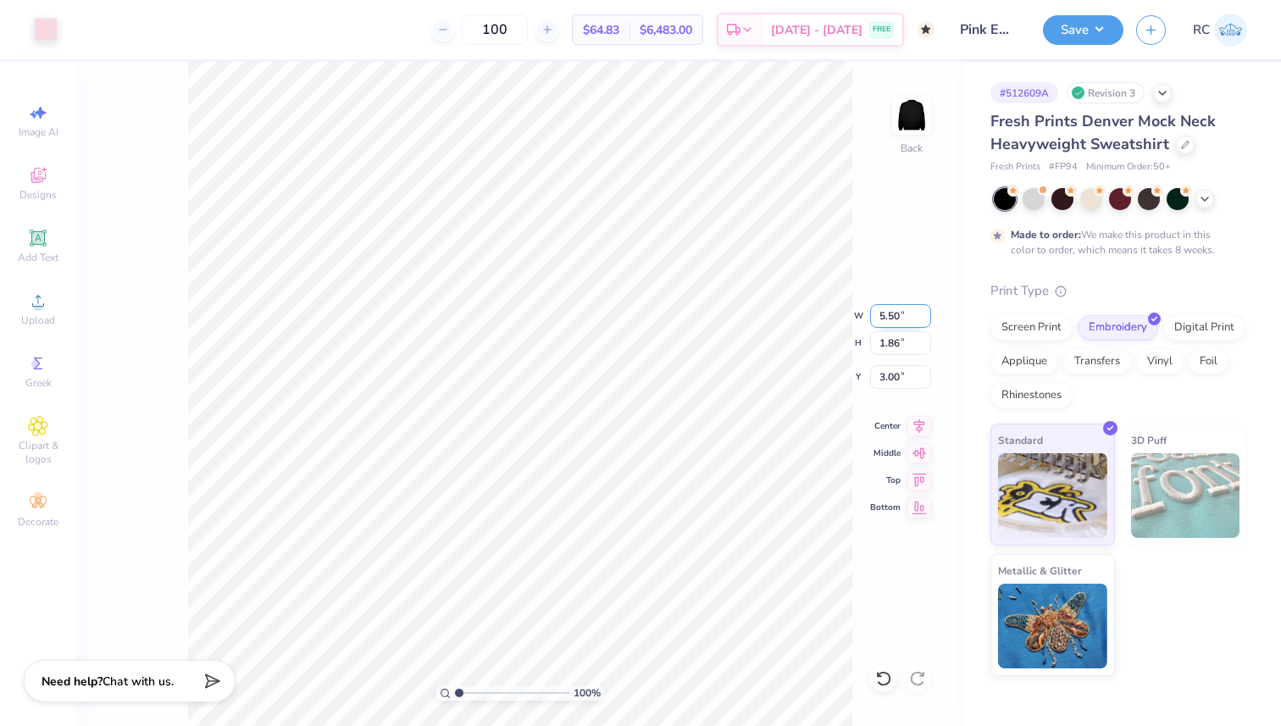
click at [878, 307] on input "5.50" at bounding box center [900, 316] width 61 height 24
type input "5.00"
type input "1.69"
click at [875, 379] on input "3.08" at bounding box center [900, 377] width 61 height 24
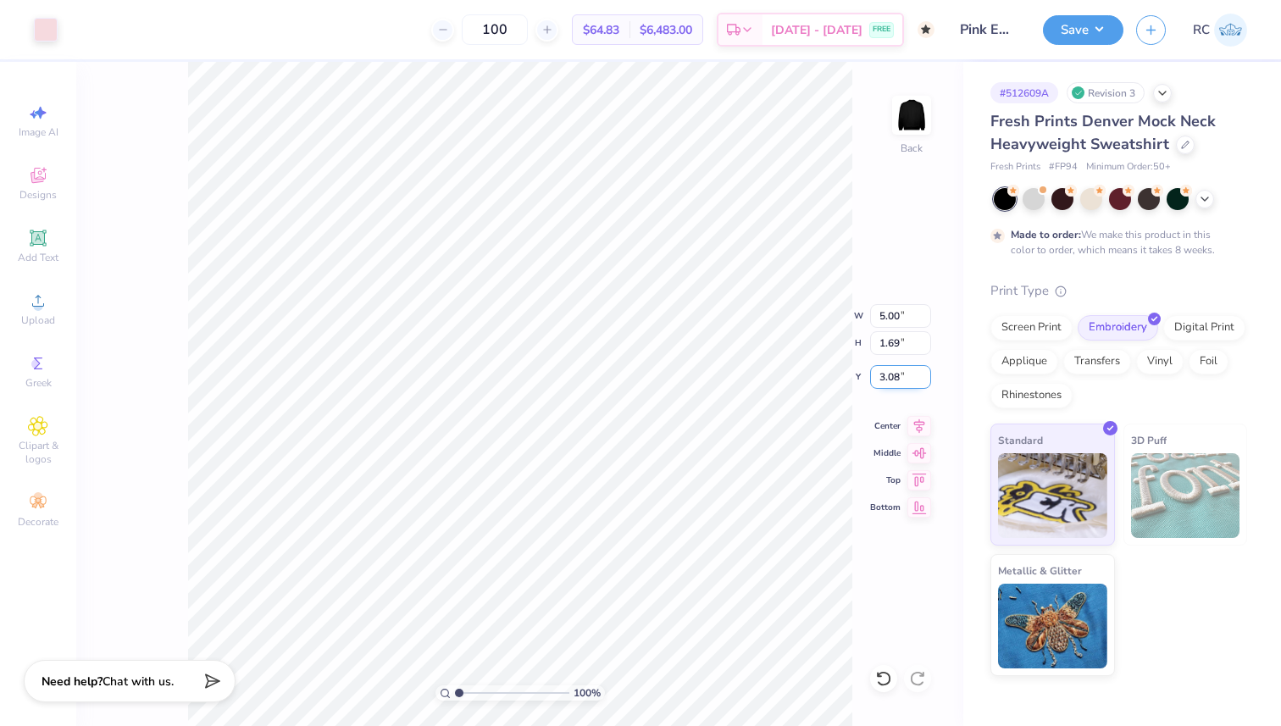
click at [875, 379] on input "3.08" at bounding box center [900, 377] width 61 height 24
type input "3.00"
click at [916, 426] on icon at bounding box center [919, 423] width 24 height 20
click at [876, 316] on input "5.00" at bounding box center [900, 316] width 61 height 24
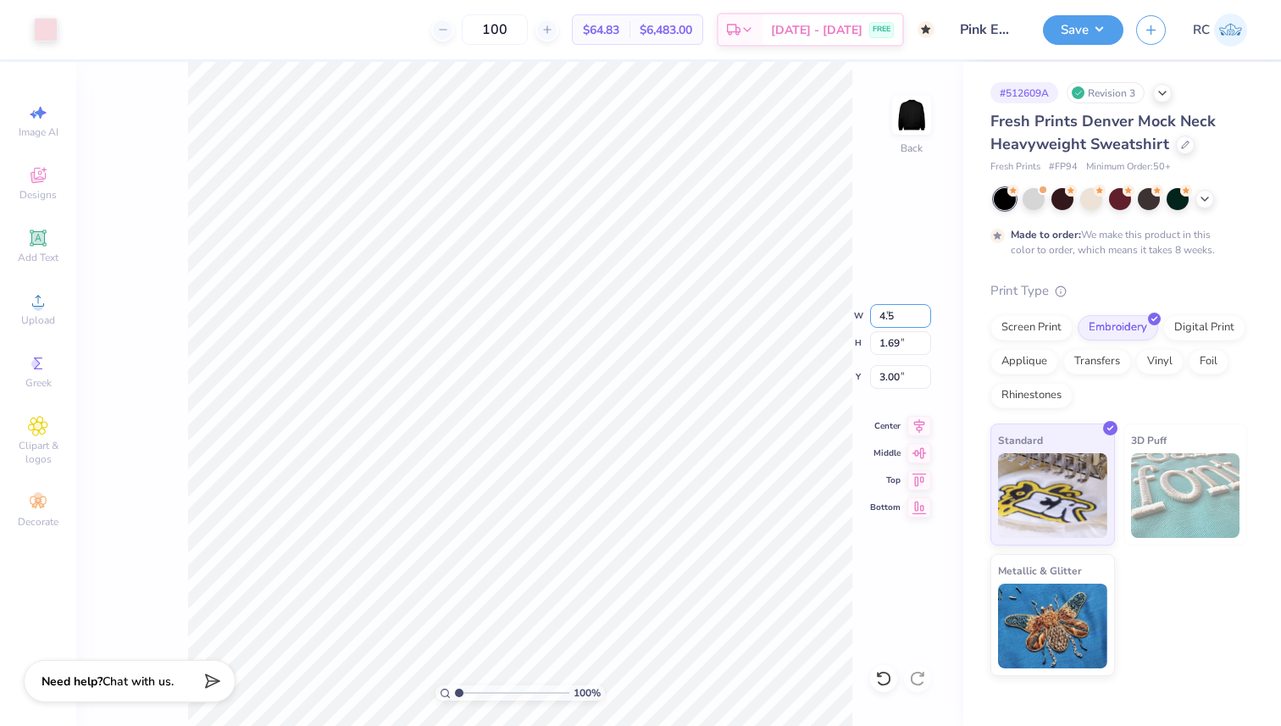
type input "4.50"
type input "1.52"
type input "3.08"
click at [891, 312] on input "4.50" at bounding box center [900, 316] width 61 height 24
click at [891, 311] on input "4.50" at bounding box center [900, 316] width 61 height 24
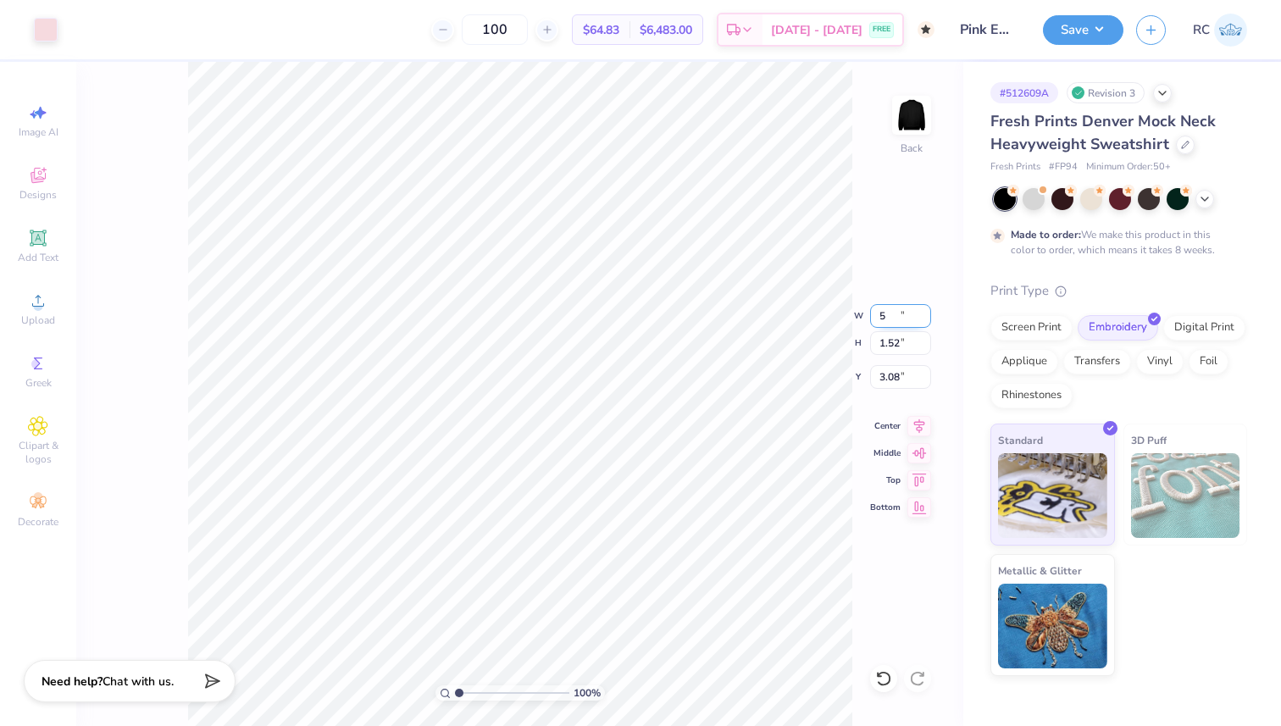
type input "5.00"
type input "1.69"
type input "3.00"
click at [1088, 36] on button "Save" at bounding box center [1083, 28] width 80 height 30
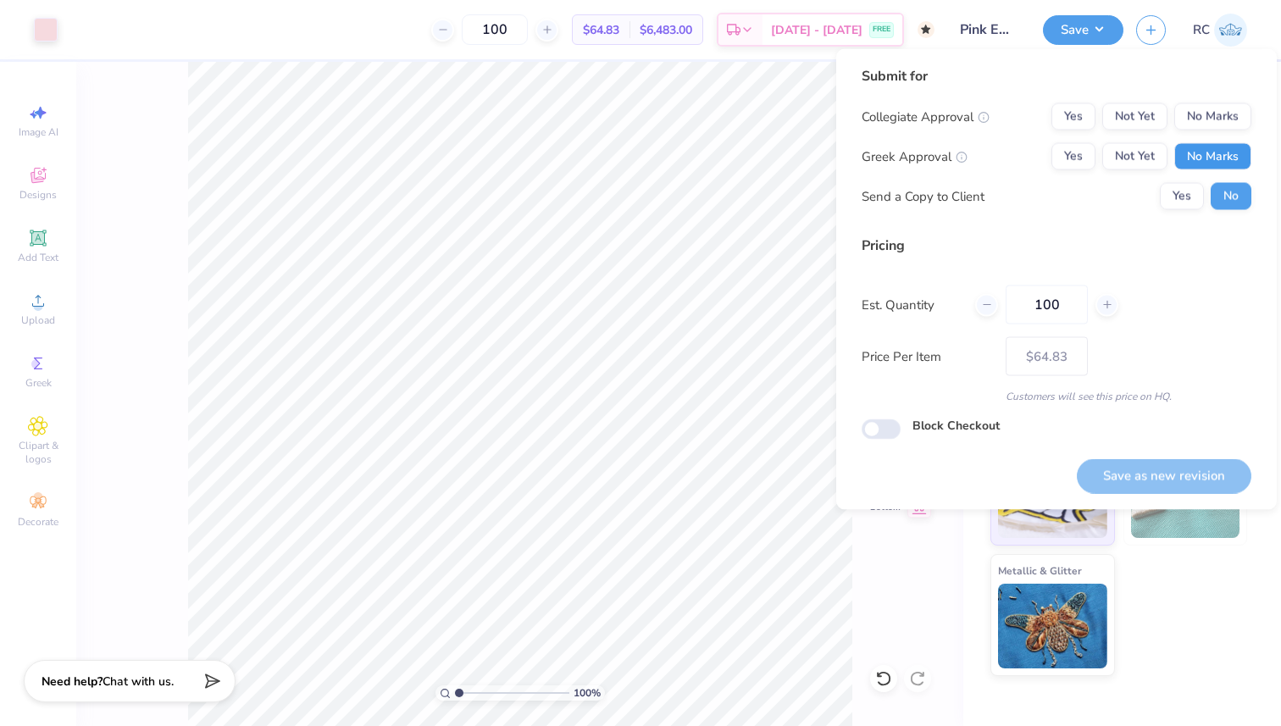
click at [1212, 152] on button "No Marks" at bounding box center [1212, 156] width 77 height 27
click at [1217, 118] on button "No Marks" at bounding box center [1212, 116] width 77 height 27
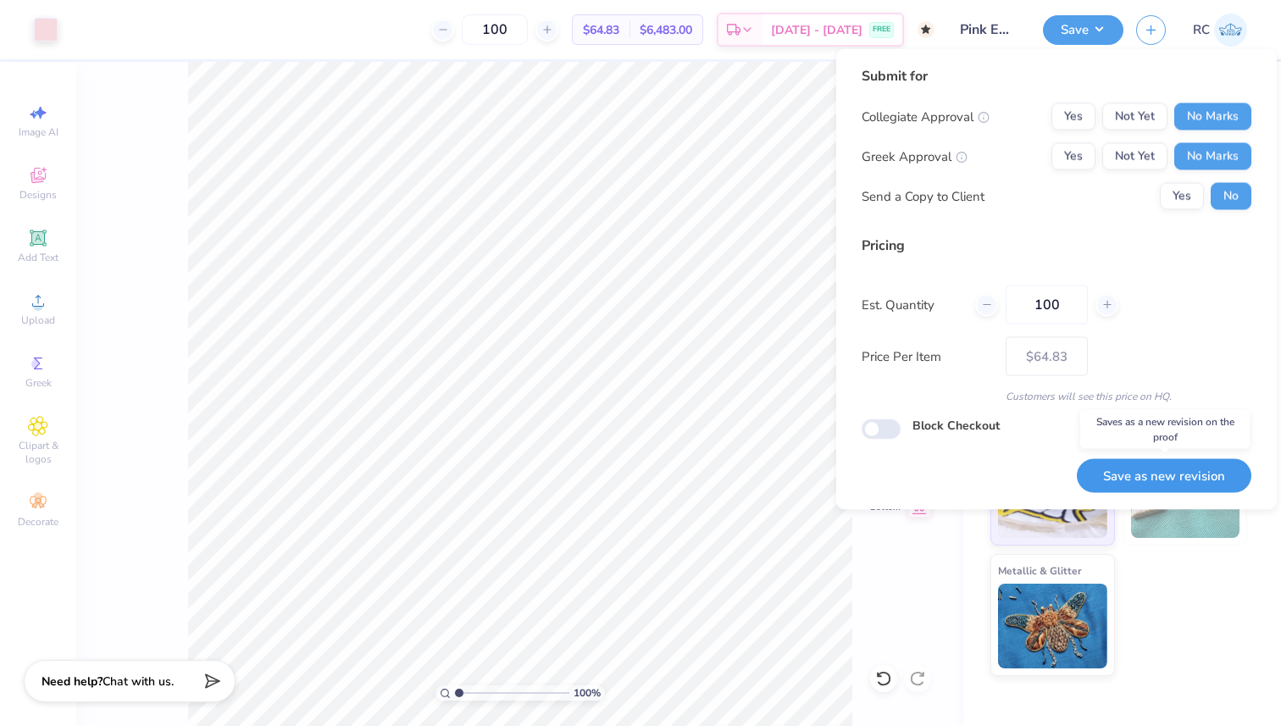
click at [1165, 469] on button "Save as new revision" at bounding box center [1164, 475] width 174 height 35
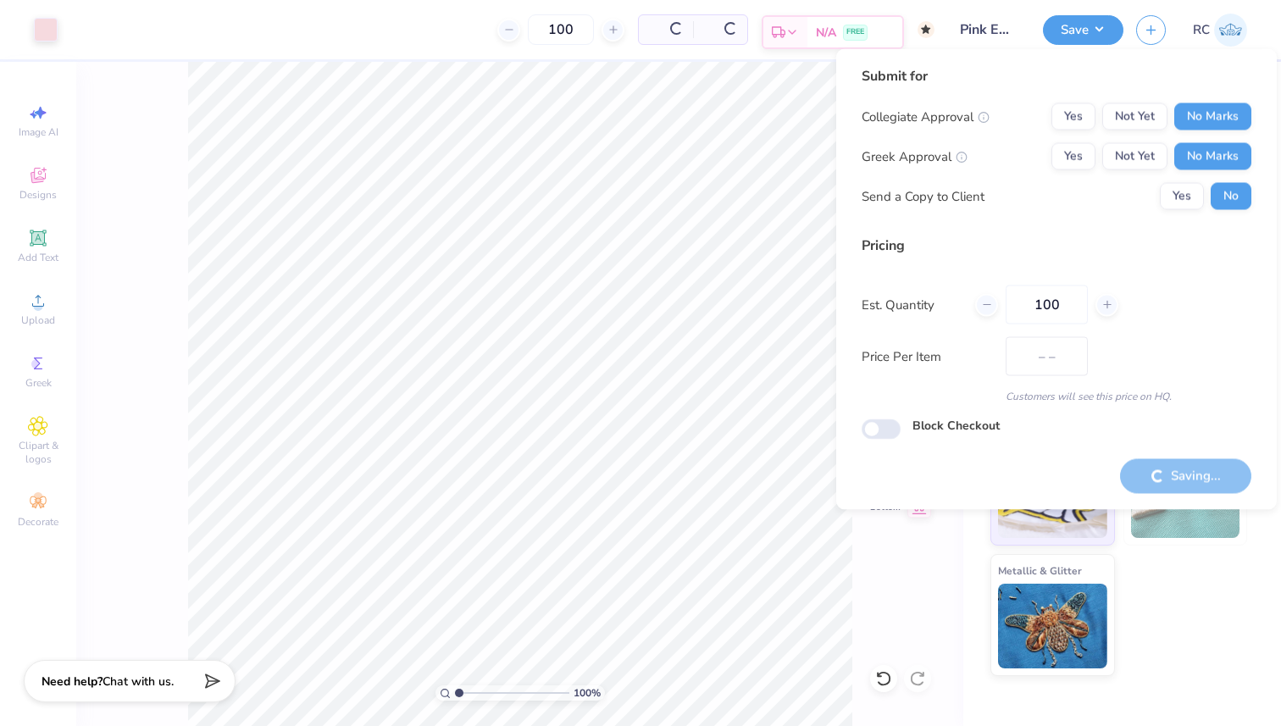
type input "$64.83"
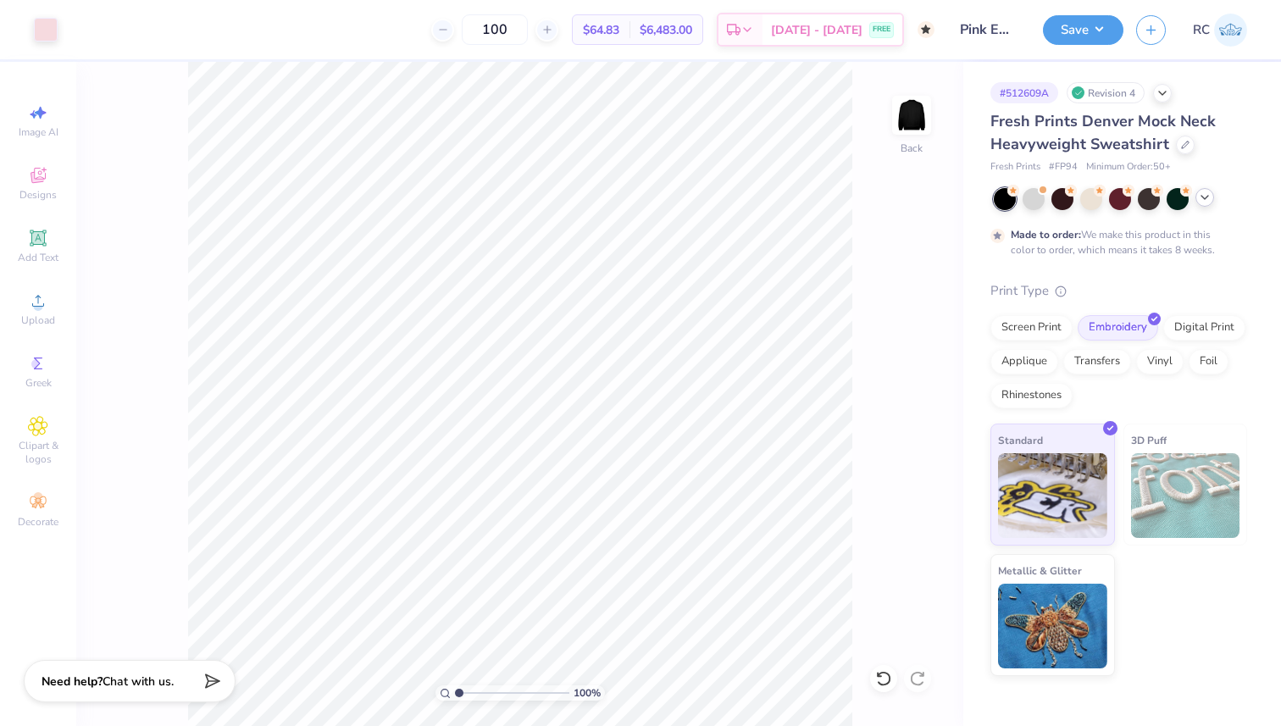
click at [1204, 198] on polyline at bounding box center [1204, 197] width 7 height 3
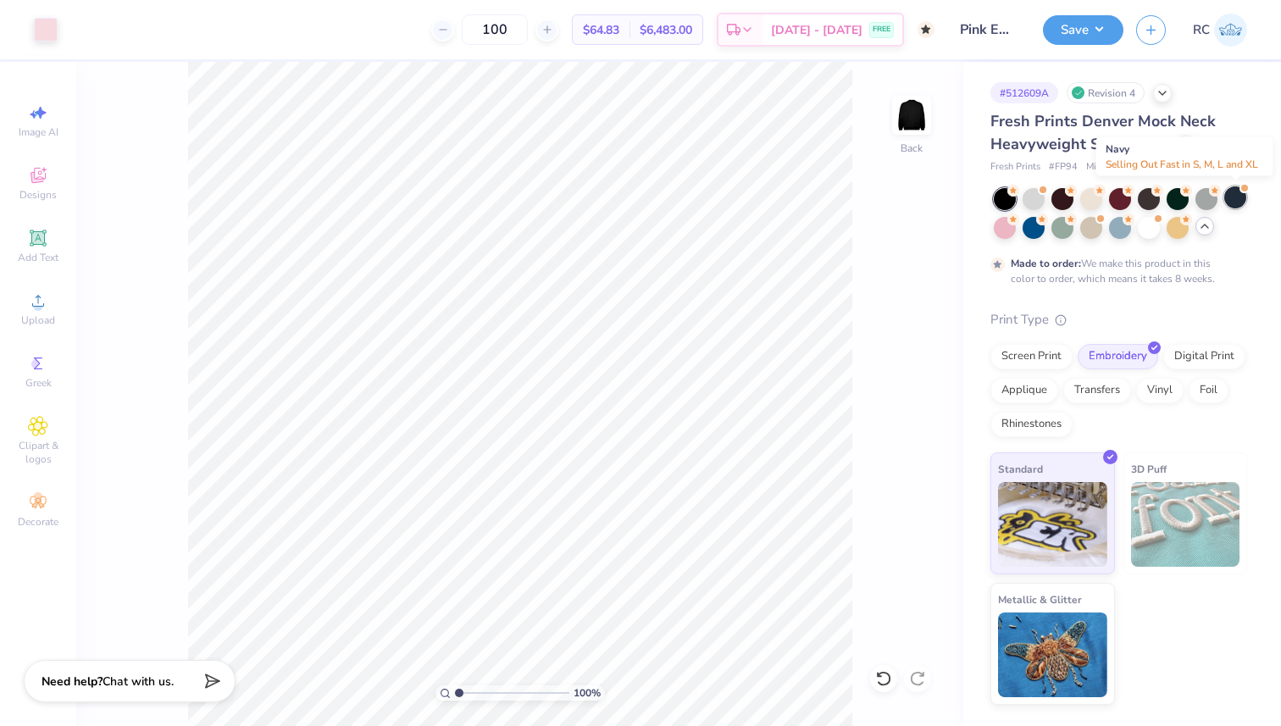
click at [1230, 201] on div at bounding box center [1235, 197] width 22 height 22
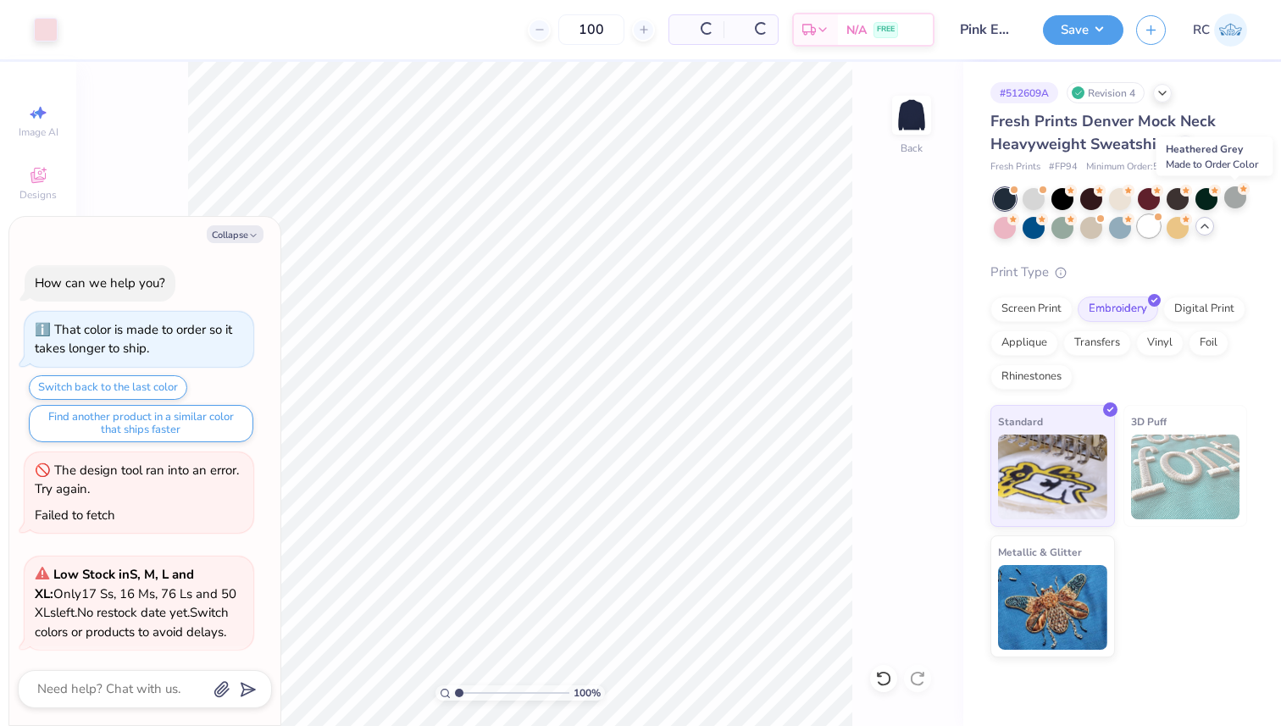
scroll to position [467, 0]
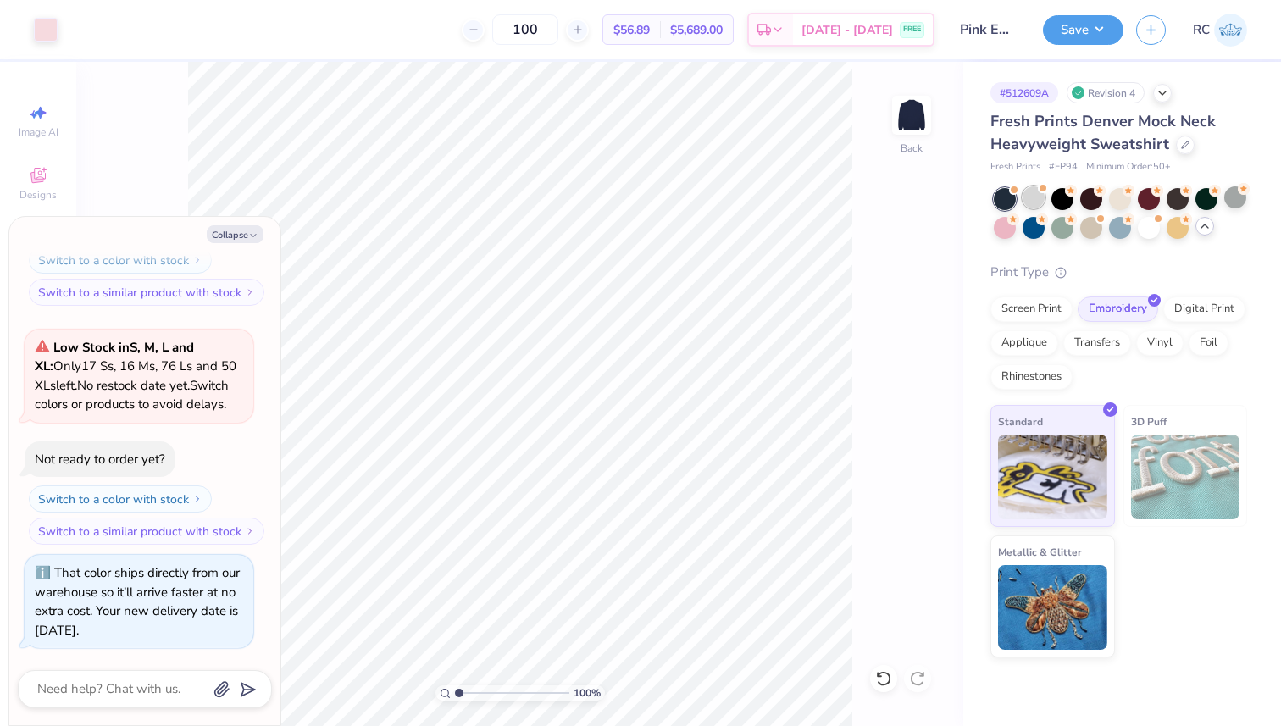
click at [1039, 189] on div at bounding box center [1042, 188] width 7 height 7
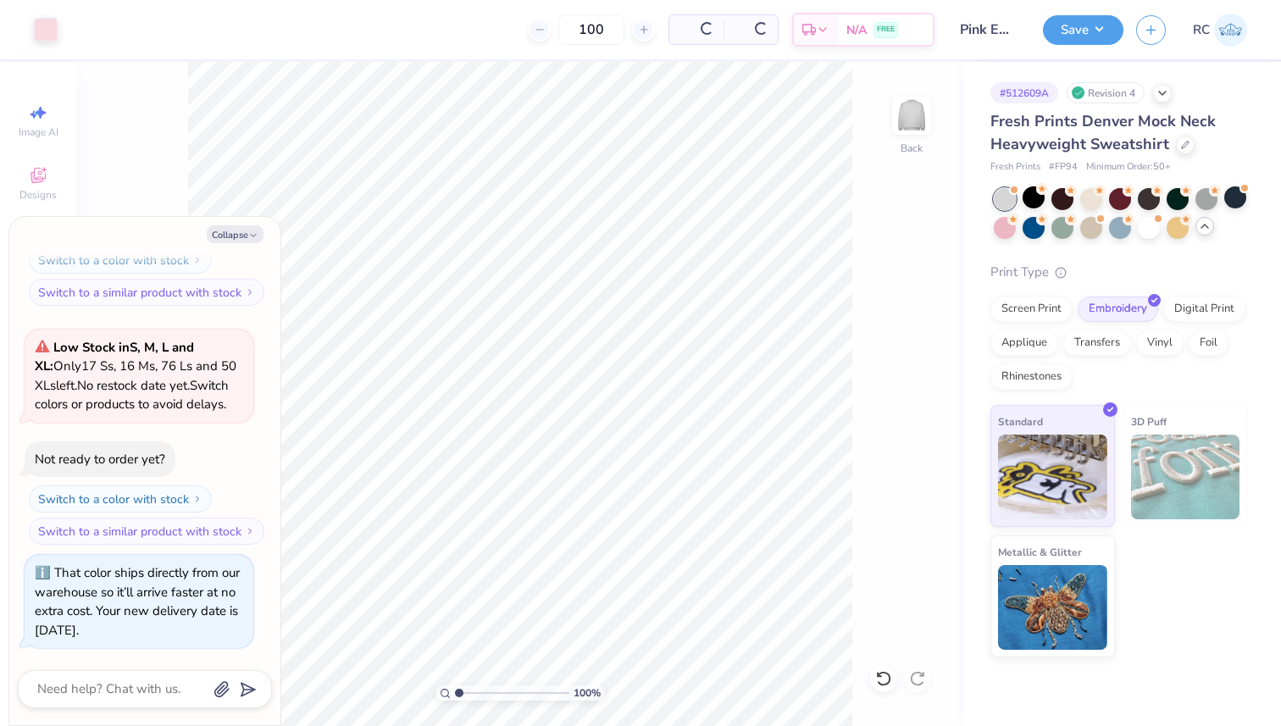
scroll to position [725, 0]
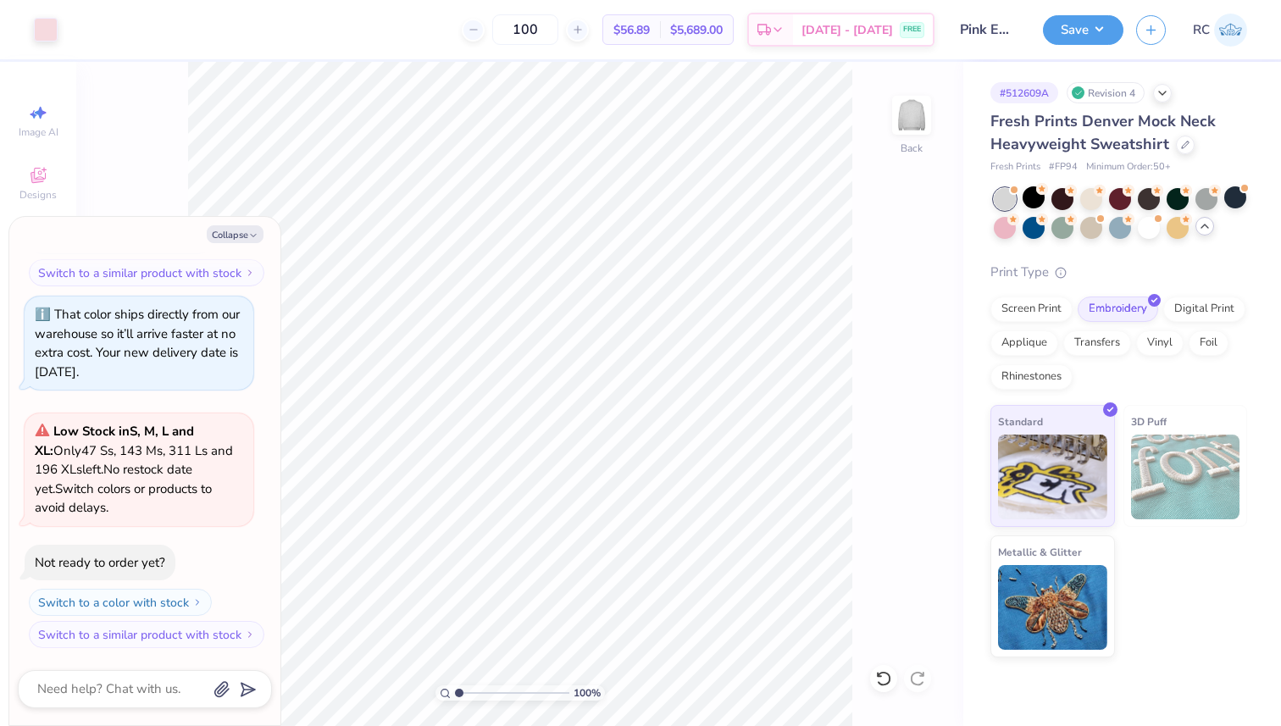
type textarea "x"
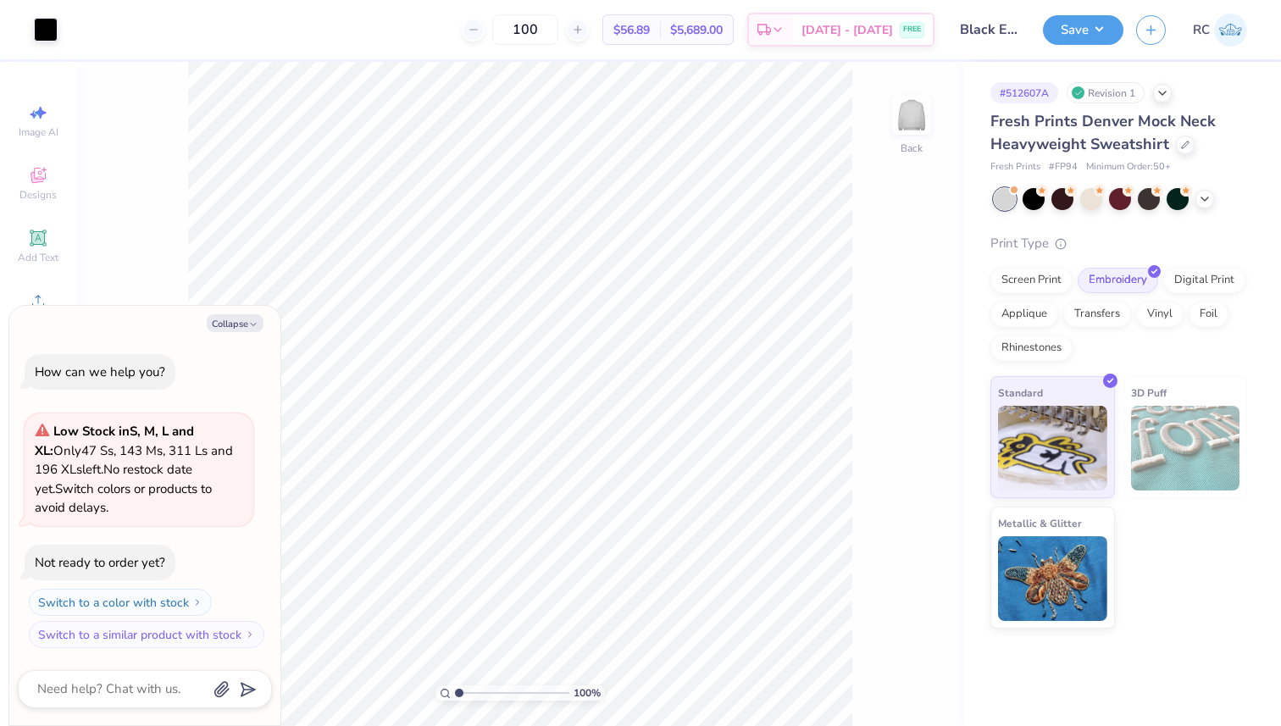
type textarea "x"
click at [884, 333] on input "5.98" at bounding box center [900, 330] width 61 height 24
type input "5"
type textarea "x"
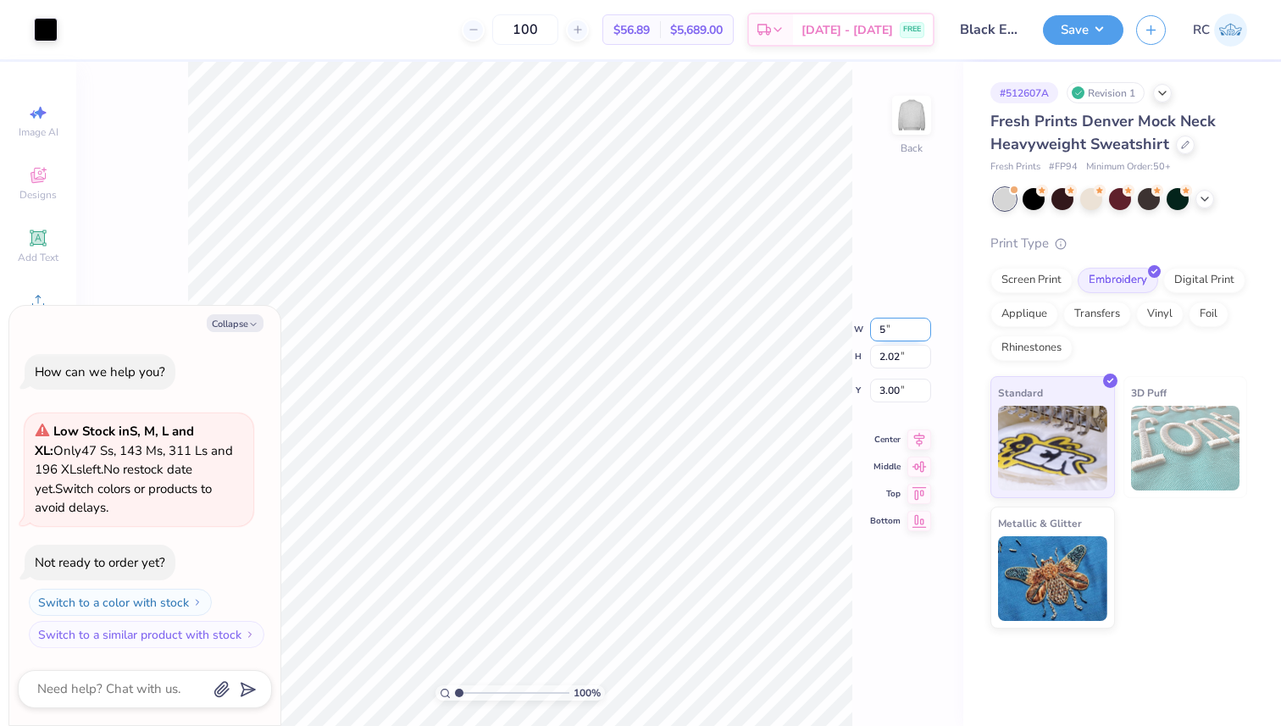
type input "5.00"
type input "1.69"
click at [924, 422] on icon at bounding box center [919, 423] width 24 height 20
click at [891, 374] on input "3.17" at bounding box center [900, 377] width 61 height 24
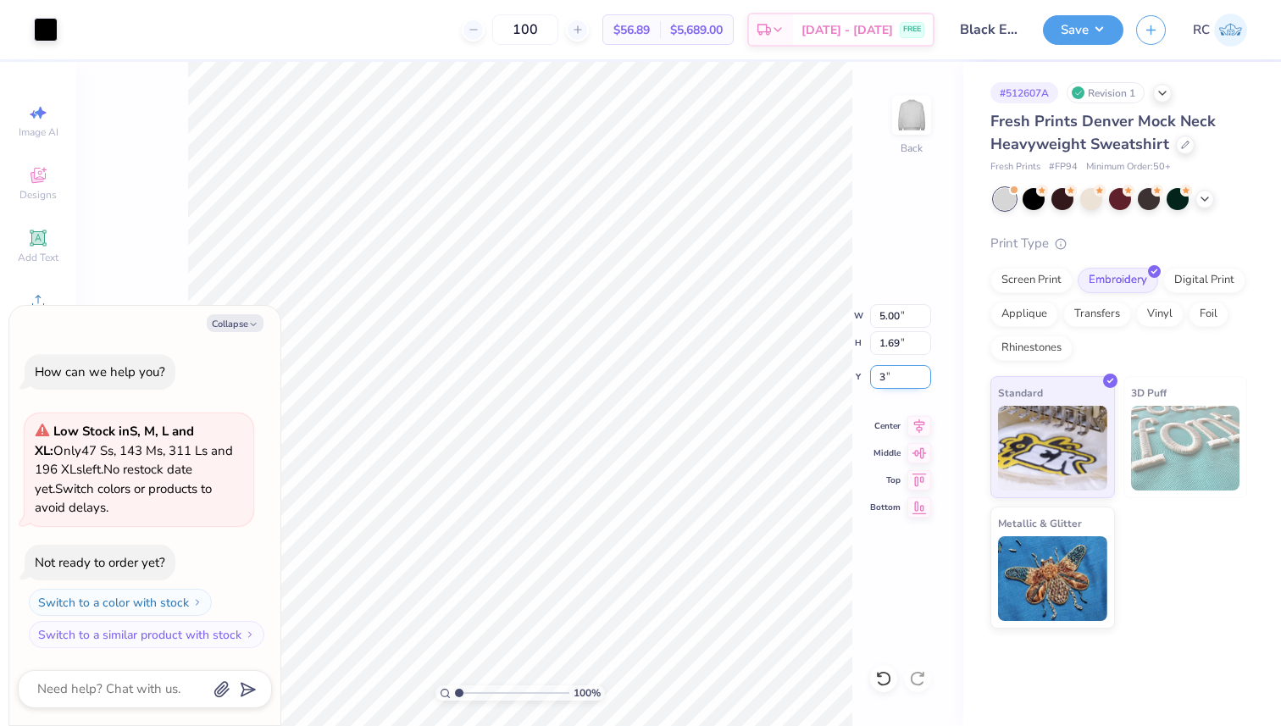
type input "3"
type textarea "x"
type input "3.00"
drag, startPoint x: 1088, startPoint y: 27, endPoint x: 1101, endPoint y: 48, distance: 24.7
click at [1088, 26] on button "Save" at bounding box center [1083, 30] width 80 height 30
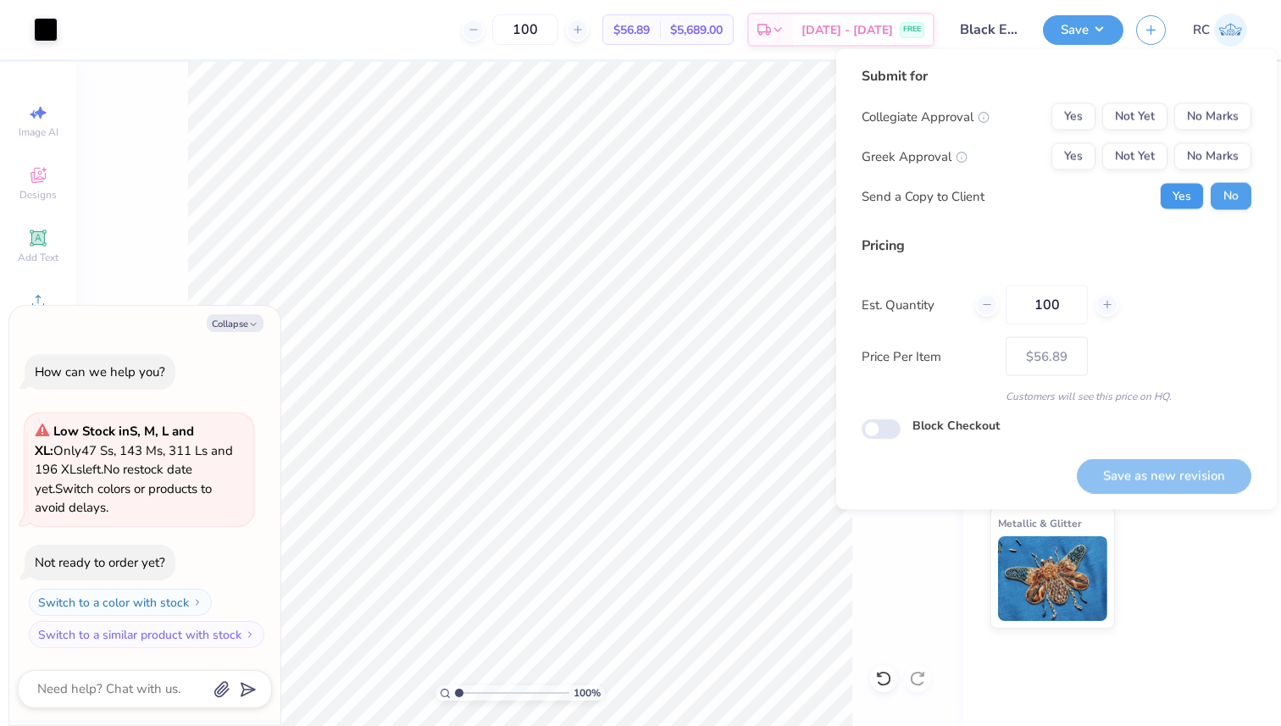
click at [1169, 190] on button "Yes" at bounding box center [1182, 196] width 44 height 27
type textarea "x"
click at [1215, 157] on button "No Marks" at bounding box center [1212, 156] width 77 height 27
click at [1217, 100] on div "Submit for Collegiate Approval Yes Not Yet No Marks Greek Approval Yes Not Yet …" at bounding box center [1056, 144] width 390 height 157
click at [1164, 483] on div "Save as new revision" at bounding box center [1164, 475] width 174 height 35
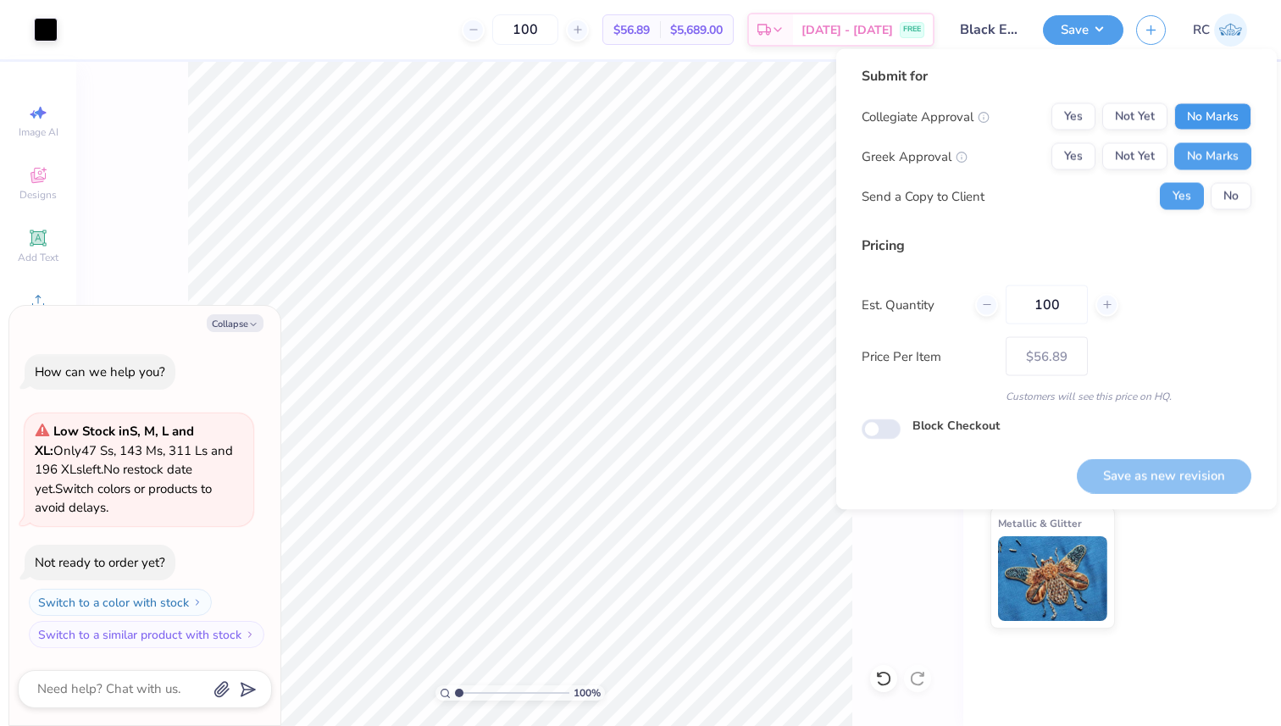
click at [1211, 104] on div "Submit for Collegiate Approval Yes Not Yet No Marks Greek Approval Yes Not Yet …" at bounding box center [1056, 144] width 390 height 157
click at [1211, 117] on button "No Marks" at bounding box center [1212, 116] width 77 height 27
click at [1174, 473] on button "Save as new revision" at bounding box center [1164, 475] width 174 height 35
type input "$56.89"
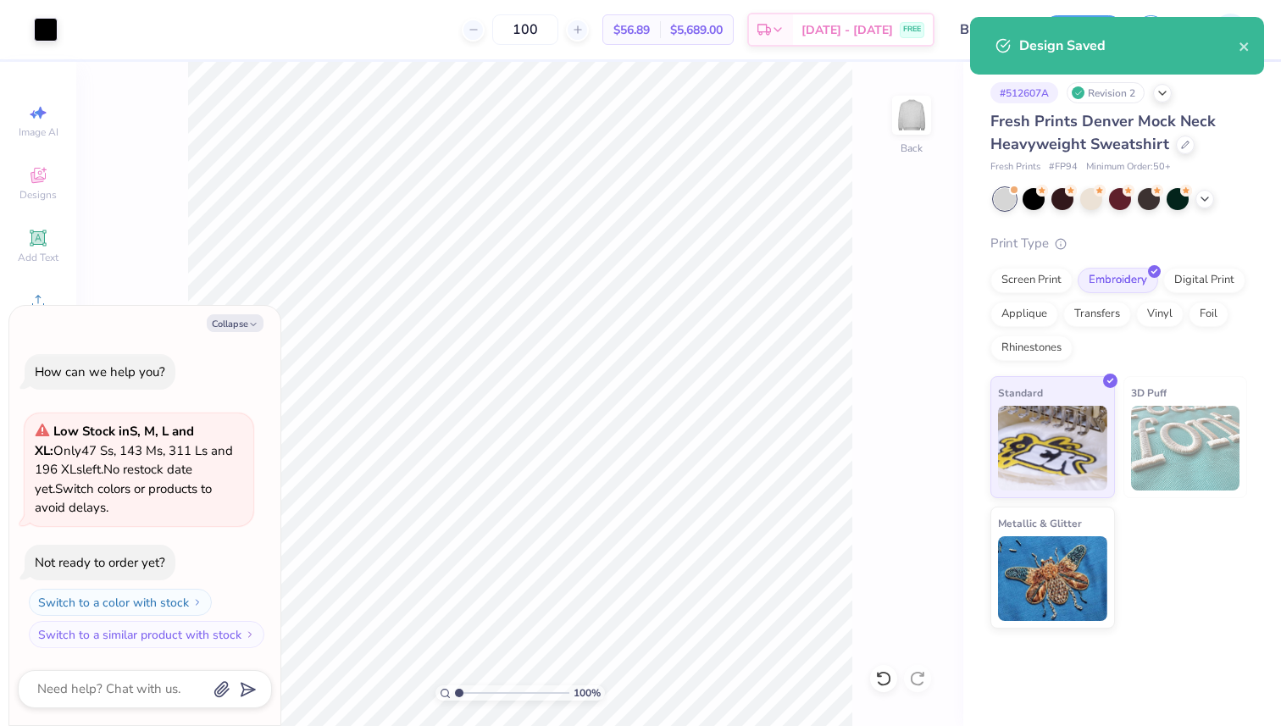
type textarea "x"
